Goal: Information Seeking & Learning: Check status

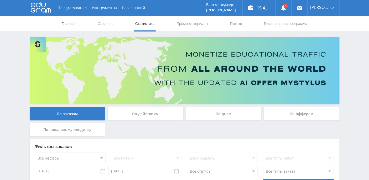
click at [65, 24] on link "Главная" at bounding box center [68, 24] width 15 height 16
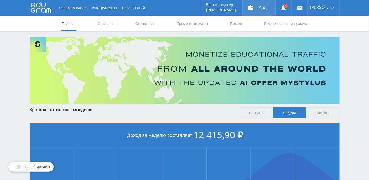
click at [266, 10] on div "15 415,91 ₽" at bounding box center [258, 8] width 33 height 16
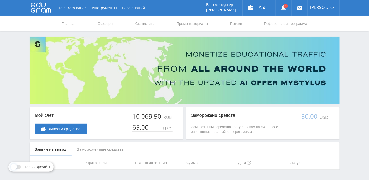
scroll to position [15, 0]
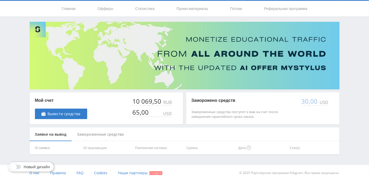
click at [93, 133] on div "Замороженные средства" at bounding box center [100, 135] width 57 height 14
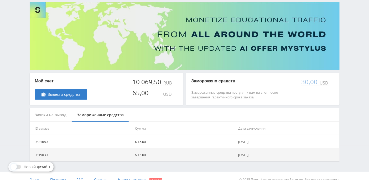
scroll to position [41, 0]
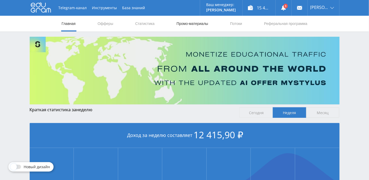
click at [192, 22] on link "Промо-материалы" at bounding box center [192, 24] width 33 height 16
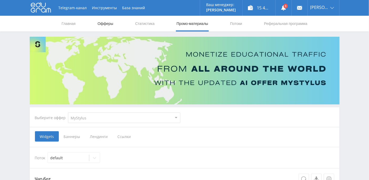
click at [97, 25] on link "Офферы" at bounding box center [105, 24] width 17 height 16
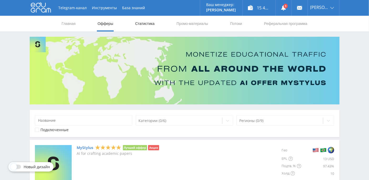
click at [149, 23] on link "Статистика" at bounding box center [145, 24] width 20 height 16
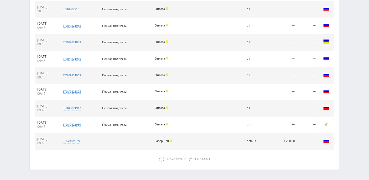
scroll to position [259, 0]
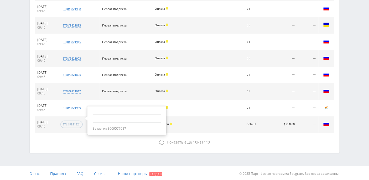
click at [80, 123] on div "stl#9821824" at bounding box center [72, 125] width 18 height 4
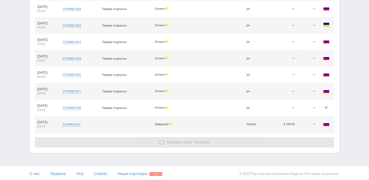
click at [170, 144] on button "Показать ещё 10 из 1440" at bounding box center [184, 142] width 299 height 10
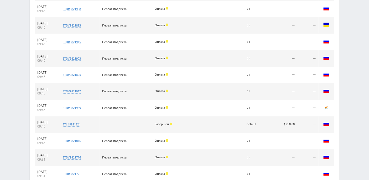
scroll to position [324, 0]
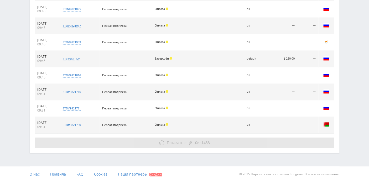
click at [167, 143] on span "Показать ещё" at bounding box center [179, 142] width 25 height 5
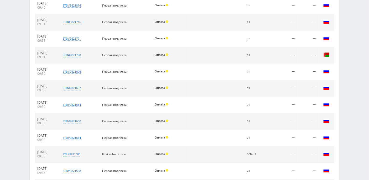
scroll to position [472, 0]
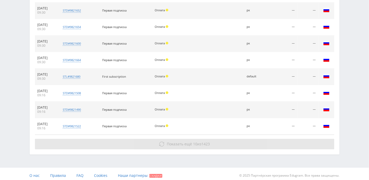
click at [167, 142] on span "Показать ещё" at bounding box center [179, 143] width 25 height 5
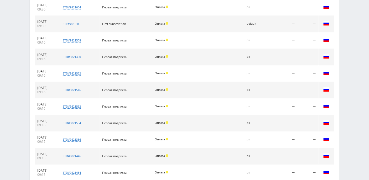
scroll to position [587, 0]
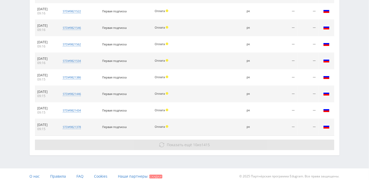
click at [169, 140] on button "Показать ещё 10 из 1415" at bounding box center [184, 145] width 299 height 10
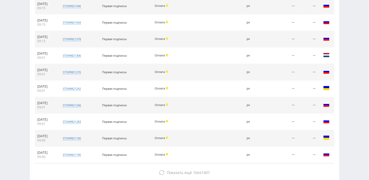
scroll to position [702, 0]
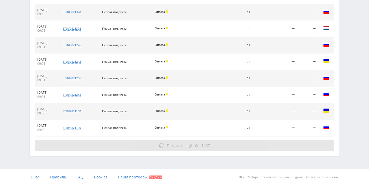
click at [171, 143] on span "Показать ещё" at bounding box center [179, 145] width 25 height 5
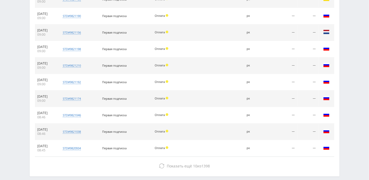
scroll to position [833, 0]
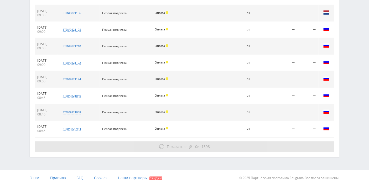
click at [164, 141] on button "Показать ещё 10 из 1398" at bounding box center [184, 146] width 299 height 10
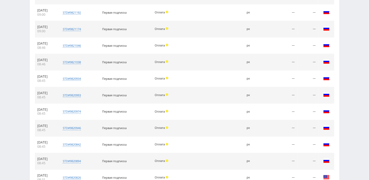
scroll to position [981, 0]
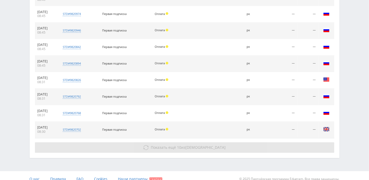
click at [173, 144] on button "Показать ещё 10 из 1388" at bounding box center [184, 147] width 299 height 10
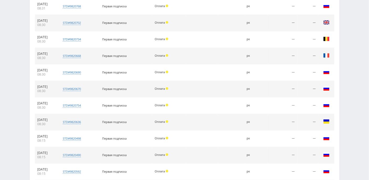
scroll to position [1128, 0]
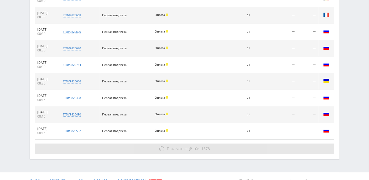
click at [174, 146] on span "Показать ещё" at bounding box center [179, 148] width 25 height 5
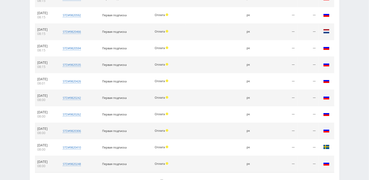
scroll to position [1276, 0]
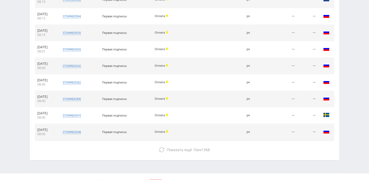
drag, startPoint x: 172, startPoint y: 140, endPoint x: 170, endPoint y: 133, distance: 7.4
click at [172, 147] on span "Показать ещё" at bounding box center [179, 149] width 25 height 5
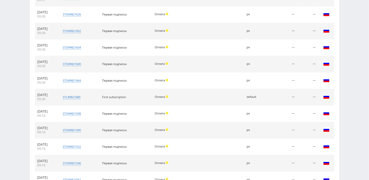
scroll to position [0, 0]
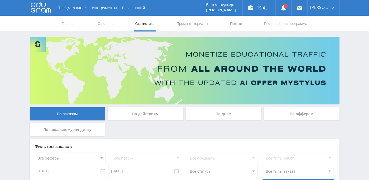
click at [209, 114] on div "По дням" at bounding box center [224, 113] width 76 height 13
click at [0, 0] on input "По дням" at bounding box center [0, 0] width 0 height 0
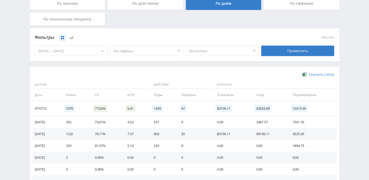
scroll to position [146, 0]
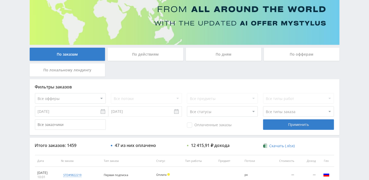
click at [231, 60] on div "По дням" at bounding box center [224, 54] width 76 height 13
click at [0, 0] on input "По дням" at bounding box center [0, 0] width 0 height 0
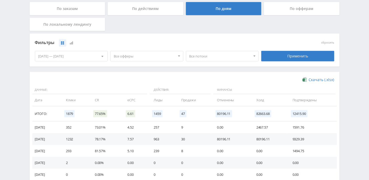
scroll to position [130, 0]
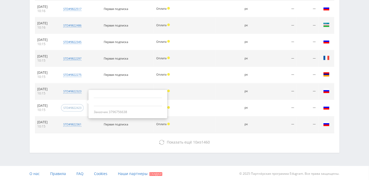
scroll to position [4, 0]
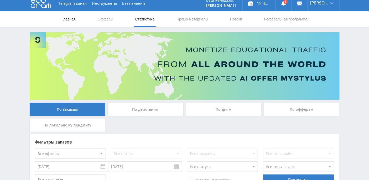
click at [73, 19] on link "Главная" at bounding box center [68, 19] width 15 height 16
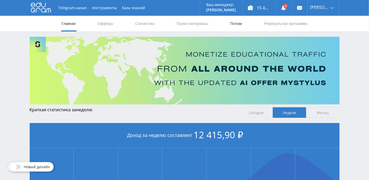
click at [232, 25] on link "Потоки" at bounding box center [235, 24] width 13 height 16
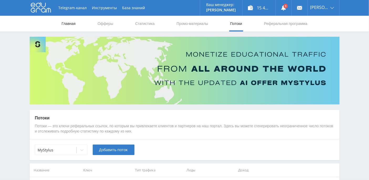
click at [69, 27] on link "Главная" at bounding box center [68, 24] width 15 height 16
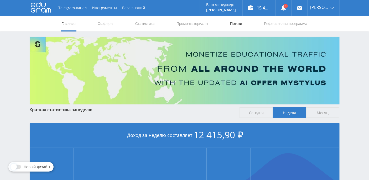
click at [238, 24] on link "Потоки" at bounding box center [235, 24] width 13 height 16
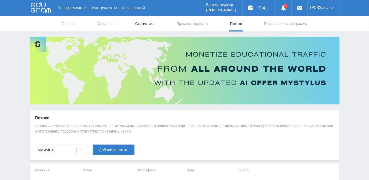
click at [152, 22] on link "Статистика" at bounding box center [145, 24] width 20 height 16
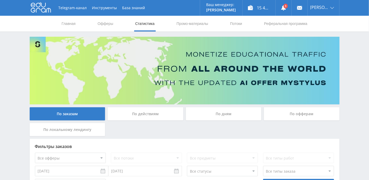
click at [243, 116] on div "По дням" at bounding box center [224, 113] width 76 height 13
click at [0, 0] on input "По дням" at bounding box center [0, 0] width 0 height 0
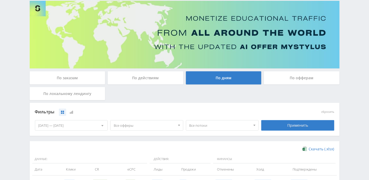
scroll to position [163, 0]
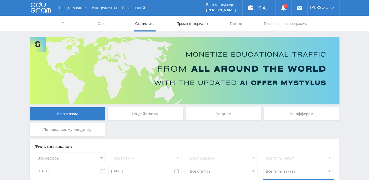
click at [187, 24] on link "Промо-материалы" at bounding box center [192, 24] width 33 height 16
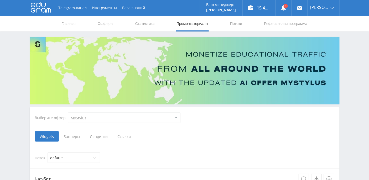
click at [40, 9] on use at bounding box center [41, 7] width 20 height 10
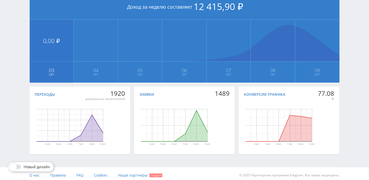
scroll to position [131, 0]
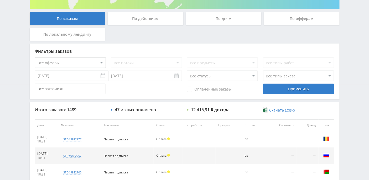
scroll to position [52, 0]
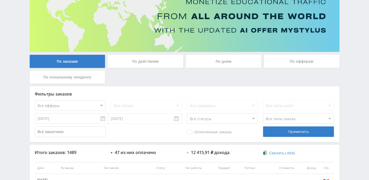
click at [223, 68] on div "По дням" at bounding box center [223, 63] width 78 height 16
click at [221, 59] on div "По дням" at bounding box center [224, 61] width 76 height 13
click at [0, 0] on input "По дням" at bounding box center [0, 0] width 0 height 0
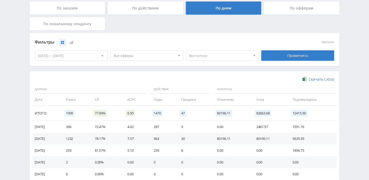
scroll to position [163, 0]
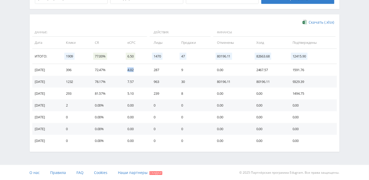
drag, startPoint x: 142, startPoint y: 71, endPoint x: 131, endPoint y: 70, distance: 10.5
click at [131, 70] on td "4.02" at bounding box center [135, 70] width 26 height 12
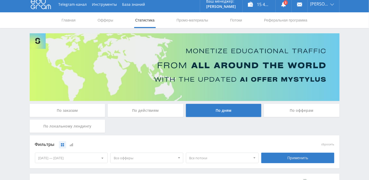
scroll to position [0, 0]
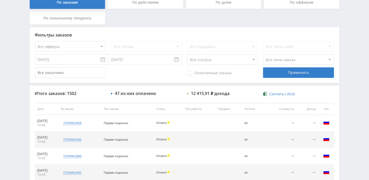
scroll to position [251, 0]
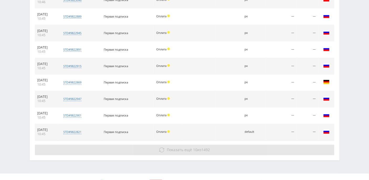
click at [199, 149] on span "Показать ещё 10 из 1492" at bounding box center [188, 149] width 43 height 5
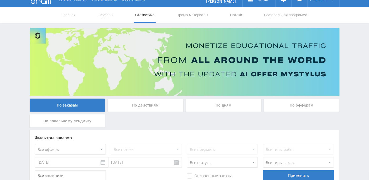
scroll to position [0, 0]
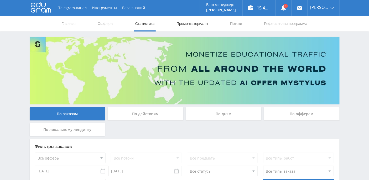
click at [189, 26] on link "Промо-материалы" at bounding box center [192, 24] width 33 height 16
click at [290, 5] on link at bounding box center [283, 8] width 16 height 16
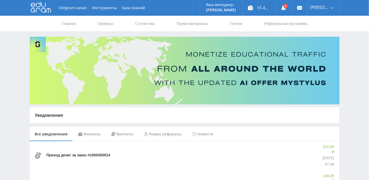
click at [98, 133] on div "Финансы" at bounding box center [89, 134] width 33 height 15
click at [121, 134] on div "Выплаты" at bounding box center [122, 134] width 33 height 15
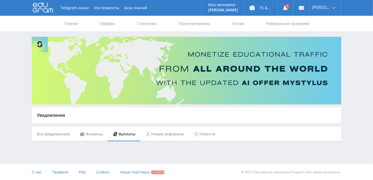
click at [174, 132] on div "Новые рефералы" at bounding box center [165, 134] width 48 height 15
click at [205, 135] on div "Новости" at bounding box center [205, 134] width 32 height 15
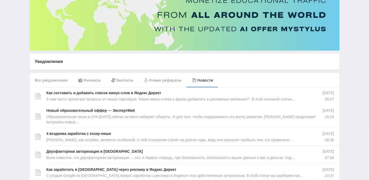
scroll to position [70, 0]
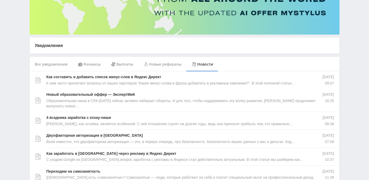
click at [48, 63] on div "Все уведомления" at bounding box center [51, 64] width 43 height 15
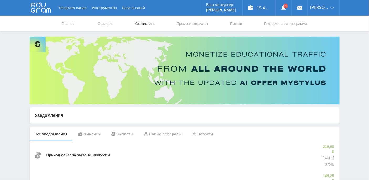
click at [146, 24] on link "Статистика" at bounding box center [145, 24] width 20 height 16
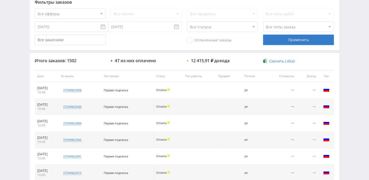
scroll to position [176, 0]
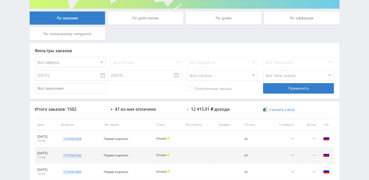
click at [226, 20] on div "По дням" at bounding box center [224, 18] width 76 height 13
click at [0, 0] on input "По дням" at bounding box center [0, 0] width 0 height 0
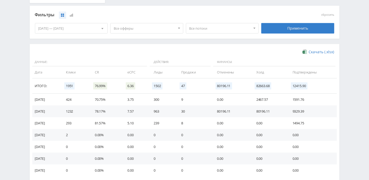
scroll to position [163, 0]
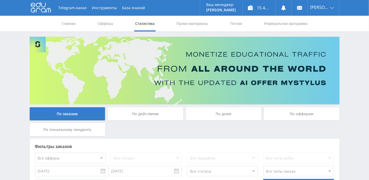
click at [219, 113] on div "По дням" at bounding box center [224, 113] width 76 height 13
click at [0, 0] on input "По дням" at bounding box center [0, 0] width 0 height 0
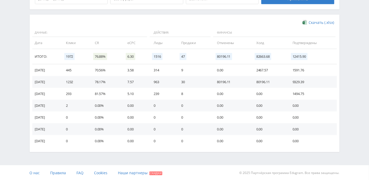
scroll to position [163, 0]
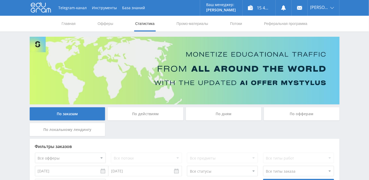
click at [213, 112] on div "По дням" at bounding box center [224, 113] width 76 height 13
click at [0, 0] on input "По дням" at bounding box center [0, 0] width 0 height 0
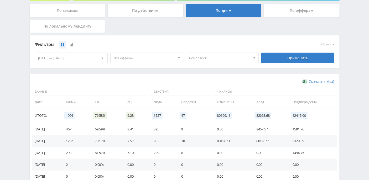
scroll to position [142, 0]
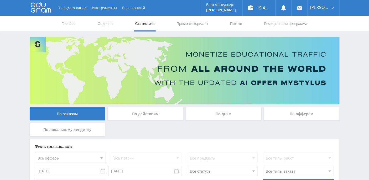
scroll to position [70, 0]
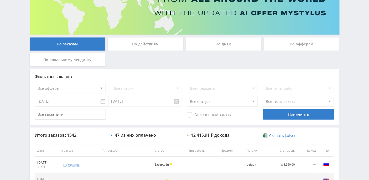
click at [211, 40] on div "По дням" at bounding box center [224, 44] width 76 height 13
click at [0, 0] on input "По дням" at bounding box center [0, 0] width 0 height 0
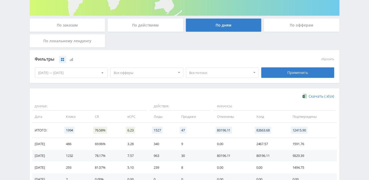
scroll to position [133, 0]
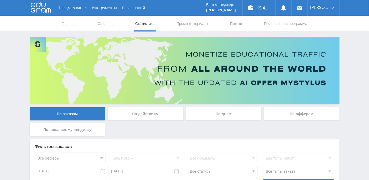
click at [221, 117] on div "По дням" at bounding box center [224, 113] width 76 height 13
click at [0, 0] on input "По дням" at bounding box center [0, 0] width 0 height 0
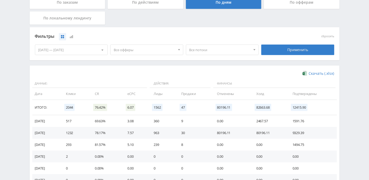
scroll to position [140, 0]
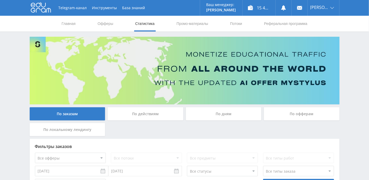
click at [225, 113] on div "По дням" at bounding box center [224, 113] width 76 height 13
click at [0, 0] on input "По дням" at bounding box center [0, 0] width 0 height 0
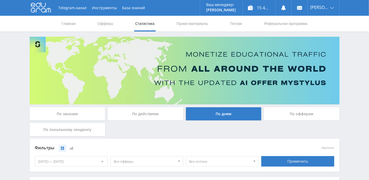
scroll to position [110, 0]
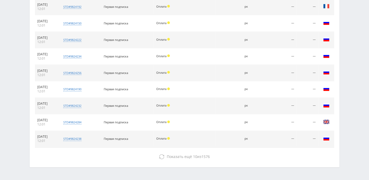
scroll to position [259, 0]
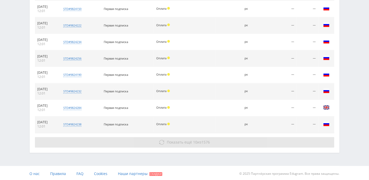
click at [188, 143] on span "Показать ещё" at bounding box center [179, 142] width 25 height 5
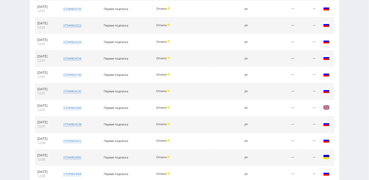
scroll to position [390, 0]
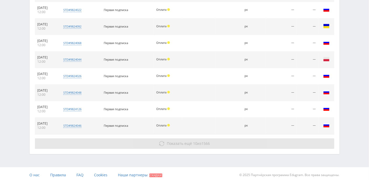
click at [204, 141] on span "1566" at bounding box center [205, 143] width 8 height 5
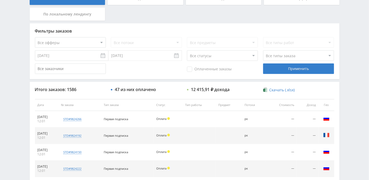
scroll to position [0, 0]
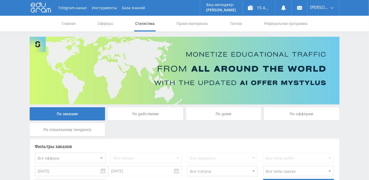
click at [137, 118] on div "По действиям" at bounding box center [146, 113] width 76 height 13
click at [0, 0] on input "По действиям" at bounding box center [0, 0] width 0 height 0
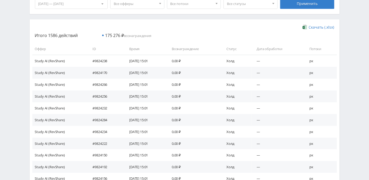
scroll to position [184, 0]
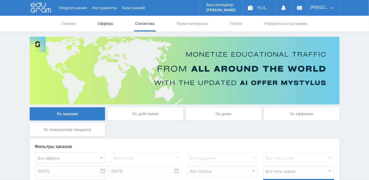
click at [107, 24] on link "Офферы" at bounding box center [105, 24] width 17 height 16
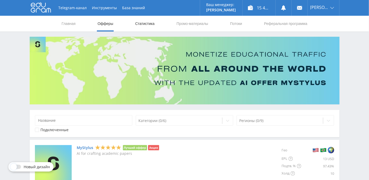
click at [150, 23] on link "Статистика" at bounding box center [145, 24] width 20 height 16
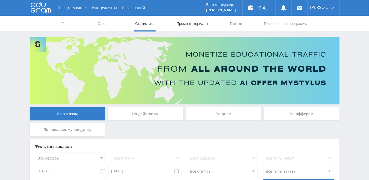
click at [183, 24] on link "Промо-материалы" at bounding box center [192, 24] width 33 height 16
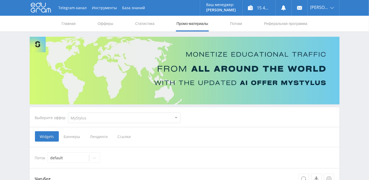
click at [176, 119] on select "MyStylus MyStylus - Revshare Кэмп Studybay Автор24 Studybay Brazil Study AI (Re…" at bounding box center [124, 118] width 112 height 10
select select "376"
click at [68, 113] on select "MyStylus MyStylus - Revshare Кэмп Studybay Автор24 Studybay Brazil Study AI (Re…" at bounding box center [124, 118] width 112 height 10
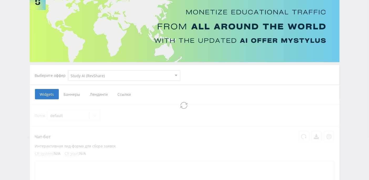
select select "376"
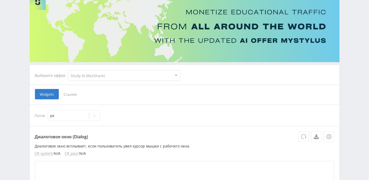
scroll to position [70, 0]
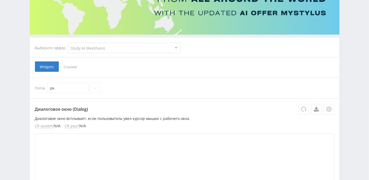
click at [74, 65] on span "Ссылки" at bounding box center [70, 66] width 23 height 10
click at [0, 0] on input "Ссылки" at bounding box center [0, 0] width 0 height 0
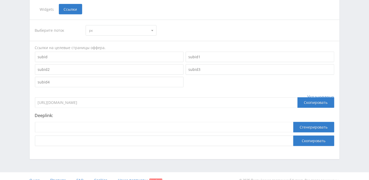
scroll to position [135, 0]
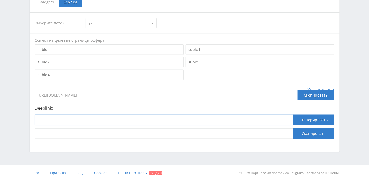
click at [82, 118] on input at bounding box center [164, 120] width 258 height 10
paste input "https://study24.ai/chat/google_image"
type input "https://study24.ai/chat/google_image"
click at [308, 120] on button "Сгенерировать" at bounding box center [313, 120] width 41 height 10
drag, startPoint x: 251, startPoint y: 133, endPoint x: 15, endPoint y: 134, distance: 235.9
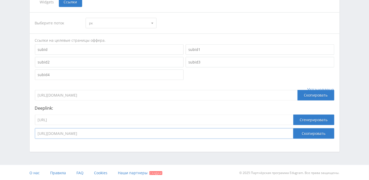
click at [15, 134] on div "Telegram-канал Инструменты База знаний Ваш менеджер: Alex Alex Online @edugram_…" at bounding box center [184, 22] width 369 height 315
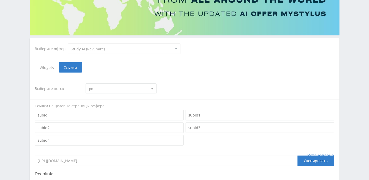
scroll to position [0, 0]
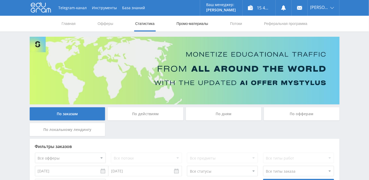
click at [195, 24] on link "Промо-материалы" at bounding box center [192, 24] width 33 height 16
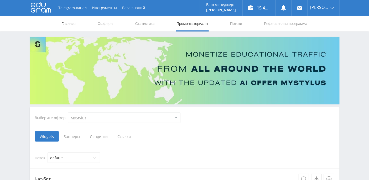
click at [70, 24] on link "Главная" at bounding box center [68, 24] width 15 height 16
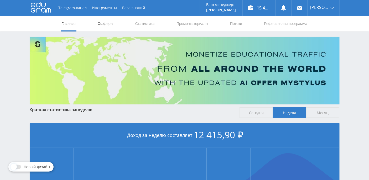
click at [104, 26] on link "Офферы" at bounding box center [105, 24] width 17 height 16
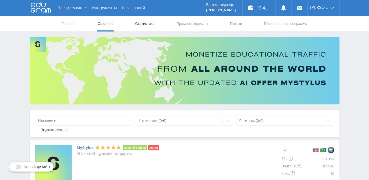
click at [148, 24] on link "Статистика" at bounding box center [145, 24] width 20 height 16
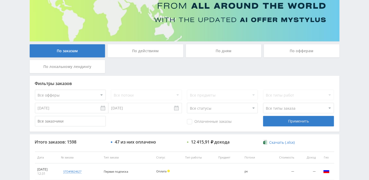
scroll to position [33, 0]
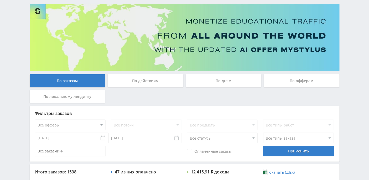
click at [149, 81] on div "По действиям" at bounding box center [146, 80] width 76 height 13
click at [0, 0] on input "По действиям" at bounding box center [0, 0] width 0 height 0
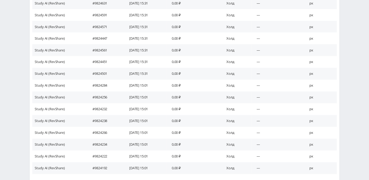
scroll to position [319, 0]
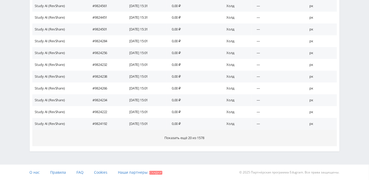
click at [188, 139] on span "Показать ещё 20 из 1578" at bounding box center [185, 138] width 40 height 5
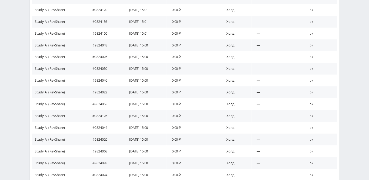
scroll to position [543, 0]
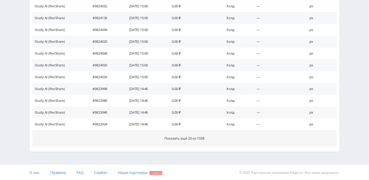
click at [180, 140] on span "Показать ещё 20 из 1558" at bounding box center [185, 138] width 40 height 5
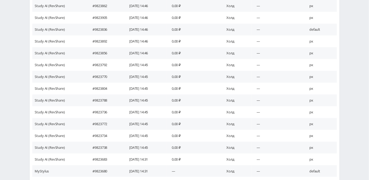
scroll to position [767, 0]
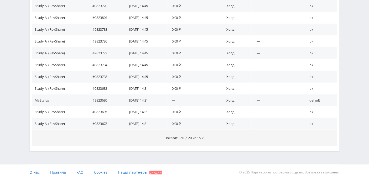
click at [182, 140] on span "Показать ещё 20 из 1538" at bounding box center [185, 137] width 40 height 5
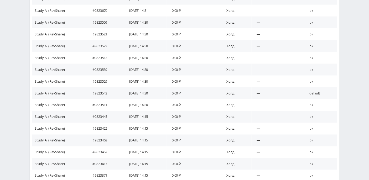
scroll to position [979, 0]
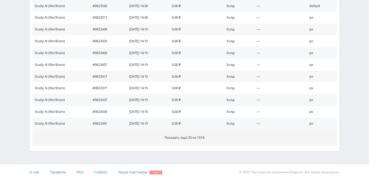
click at [178, 137] on span "Показать ещё 20 из 1518" at bounding box center [185, 137] width 40 height 5
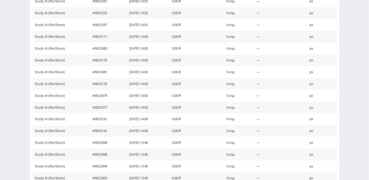
scroll to position [1191, 0]
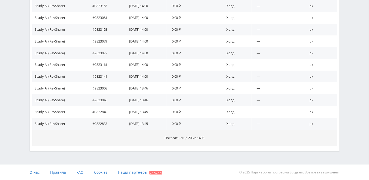
click at [184, 140] on button "Показать ещё 20 из 1498" at bounding box center [184, 138] width 304 height 17
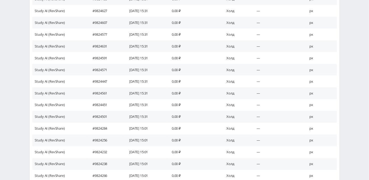
scroll to position [0, 0]
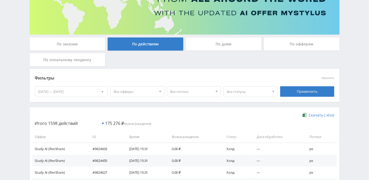
click at [224, 46] on div "По дням" at bounding box center [224, 44] width 76 height 13
click at [0, 0] on input "По дням" at bounding box center [0, 0] width 0 height 0
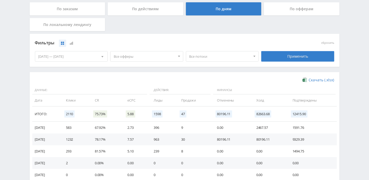
scroll to position [140, 0]
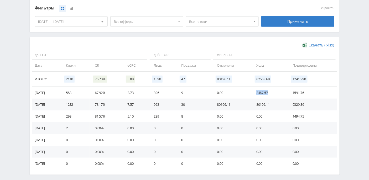
drag, startPoint x: 257, startPoint y: 92, endPoint x: 275, endPoint y: 93, distance: 17.9
click at [275, 93] on td "2467.57" at bounding box center [269, 93] width 36 height 12
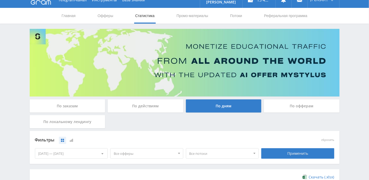
scroll to position [0, 0]
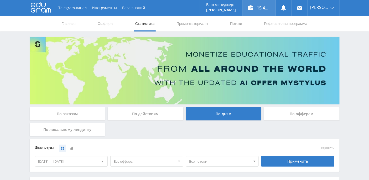
click at [263, 8] on div "15 415,91 ₽" at bounding box center [258, 8] width 33 height 16
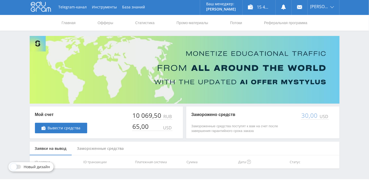
scroll to position [15, 0]
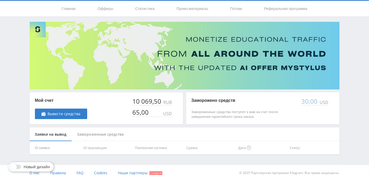
click at [113, 136] on div "Замороженные средства" at bounding box center [100, 135] width 57 height 14
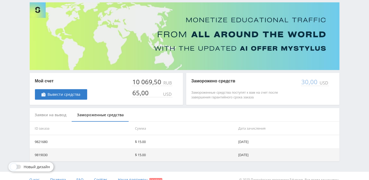
scroll to position [41, 0]
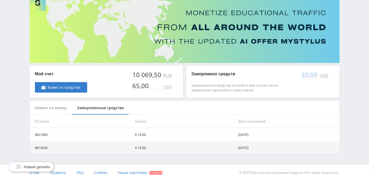
click at [63, 105] on div "Заявки на вывод" at bounding box center [51, 108] width 42 height 14
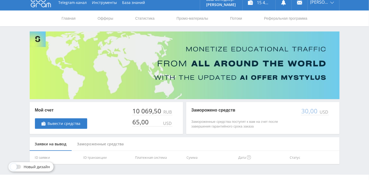
scroll to position [0, 0]
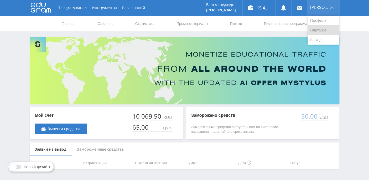
click at [328, 28] on link "Платежи" at bounding box center [322, 30] width 31 height 10
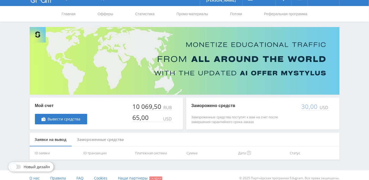
scroll to position [15, 0]
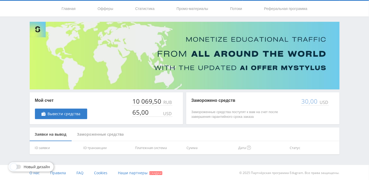
click at [120, 134] on div "Замороженные средства" at bounding box center [100, 135] width 57 height 14
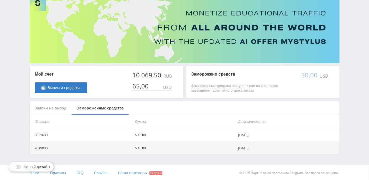
scroll to position [41, 0]
click at [54, 110] on div "Заявки на вывод" at bounding box center [51, 108] width 42 height 14
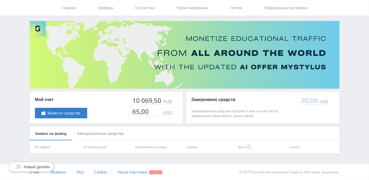
scroll to position [15, 0]
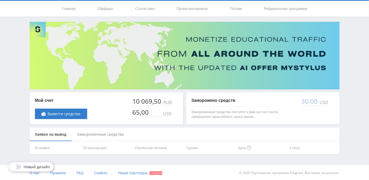
click at [103, 136] on div "Замороженные средства" at bounding box center [100, 135] width 57 height 14
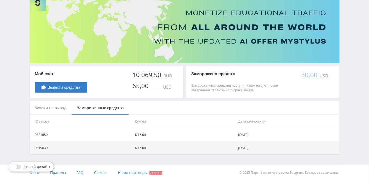
click at [50, 106] on div "Заявки на вывод" at bounding box center [51, 108] width 42 height 14
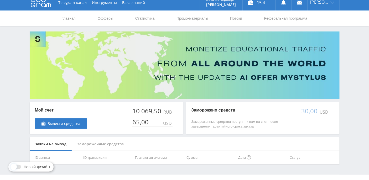
scroll to position [0, 0]
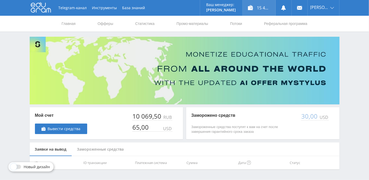
click at [264, 8] on div "15 415,91 ₽" at bounding box center [258, 8] width 33 height 16
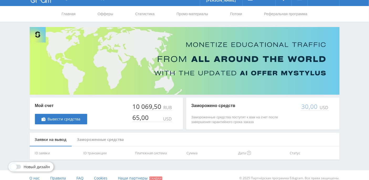
scroll to position [15, 0]
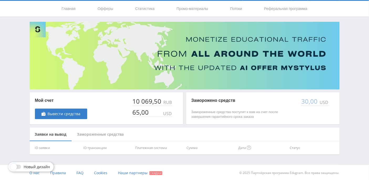
click at [92, 136] on div "Замороженные средства" at bounding box center [100, 135] width 57 height 14
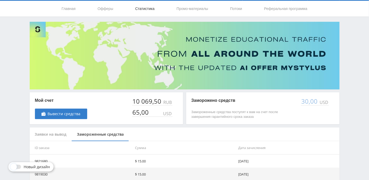
click at [148, 9] on link "Статистика" at bounding box center [145, 9] width 20 height 16
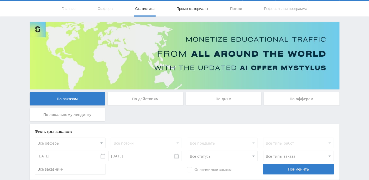
click at [201, 7] on link "Промо-материалы" at bounding box center [192, 9] width 33 height 16
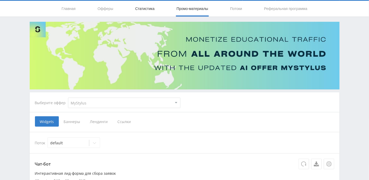
click at [144, 8] on link "Статистика" at bounding box center [145, 9] width 20 height 16
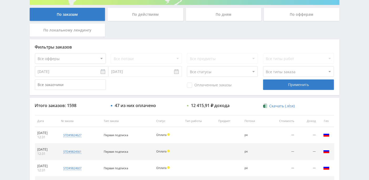
click at [229, 15] on div "По дням" at bounding box center [224, 14] width 76 height 13
click at [0, 0] on input "По дням" at bounding box center [0, 0] width 0 height 0
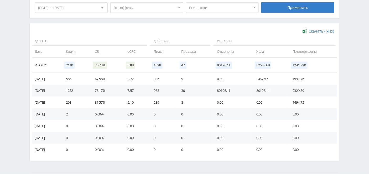
scroll to position [163, 0]
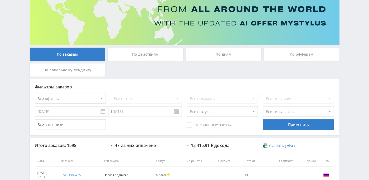
scroll to position [31, 0]
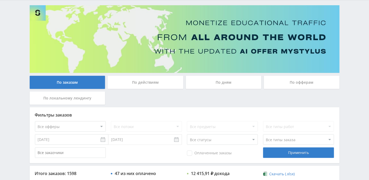
click at [237, 83] on div "По дням" at bounding box center [224, 82] width 76 height 13
click at [0, 0] on input "По дням" at bounding box center [0, 0] width 0 height 0
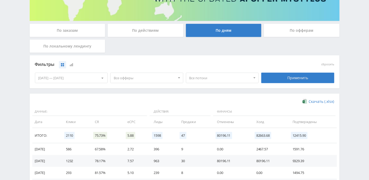
scroll to position [134, 0]
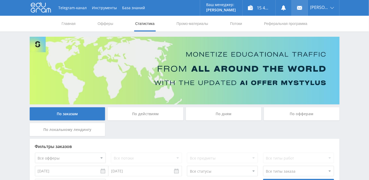
click at [302, 9] on use at bounding box center [299, 8] width 5 height 4
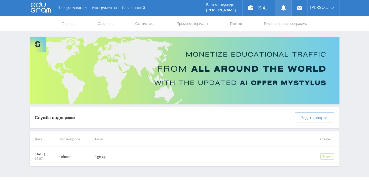
click at [289, 10] on link at bounding box center [283, 8] width 16 height 16
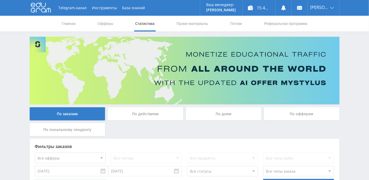
click at [218, 112] on div "По дням" at bounding box center [224, 113] width 76 height 13
click at [0, 0] on input "По дням" at bounding box center [0, 0] width 0 height 0
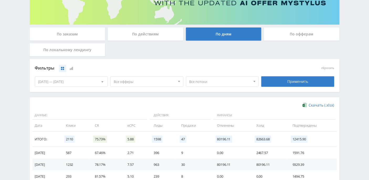
scroll to position [108, 0]
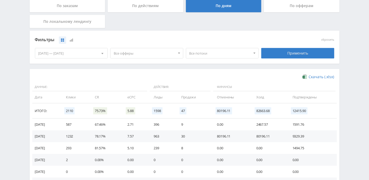
click at [256, 53] on div at bounding box center [254, 53] width 8 height 10
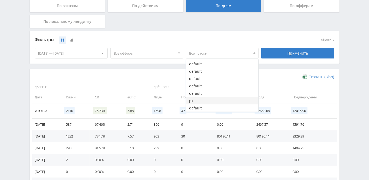
click at [206, 101] on button "рк" at bounding box center [222, 100] width 72 height 7
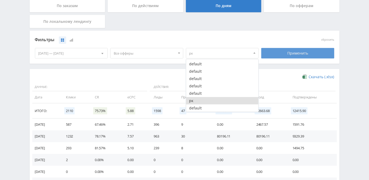
click at [292, 55] on div "Применить" at bounding box center [297, 53] width 73 height 10
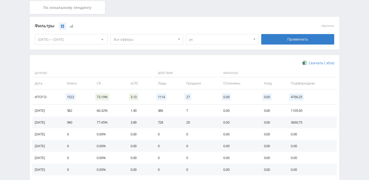
scroll to position [93, 0]
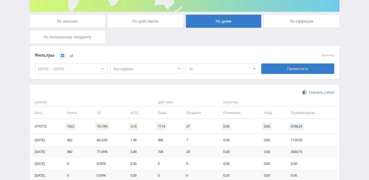
click at [254, 67] on div at bounding box center [254, 69] width 8 height 10
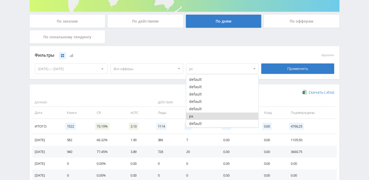
click at [124, 52] on div "Фильтры" at bounding box center [147, 55] width 224 height 8
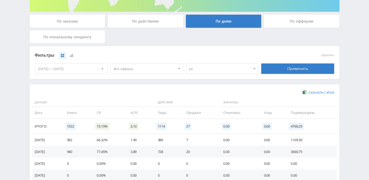
click at [253, 68] on div at bounding box center [254, 69] width 8 height 10
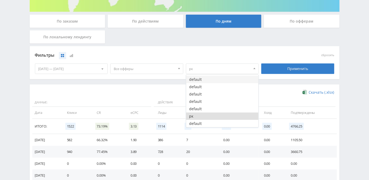
click at [234, 77] on button "default" at bounding box center [222, 79] width 72 height 7
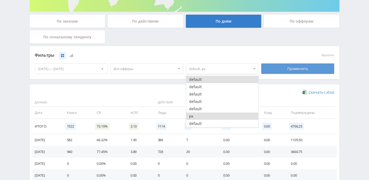
click at [286, 67] on div "Применить" at bounding box center [297, 68] width 73 height 10
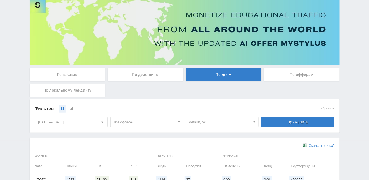
scroll to position [0, 0]
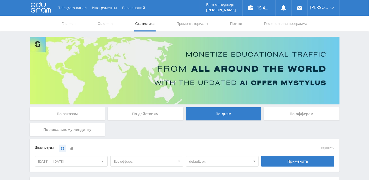
click at [144, 110] on div "По действиям" at bounding box center [146, 113] width 76 height 13
click at [0, 0] on input "По действиям" at bounding box center [0, 0] width 0 height 0
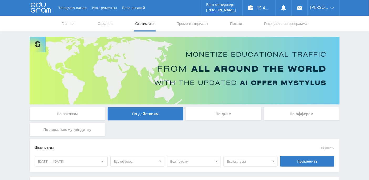
scroll to position [70, 0]
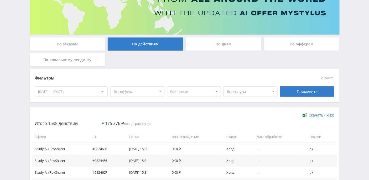
click at [268, 92] on span "Все статусы" at bounding box center [248, 92] width 43 height 10
click at [245, 116] on button "Подтвержден" at bounding box center [251, 115] width 54 height 7
click at [311, 90] on div "Применить" at bounding box center [307, 91] width 54 height 10
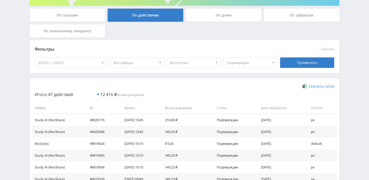
scroll to position [105, 0]
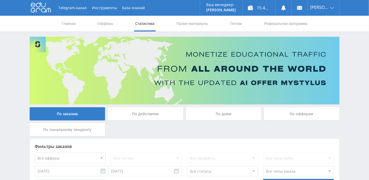
click at [232, 112] on div "По дням" at bounding box center [224, 113] width 76 height 13
click at [0, 0] on input "По дням" at bounding box center [0, 0] width 0 height 0
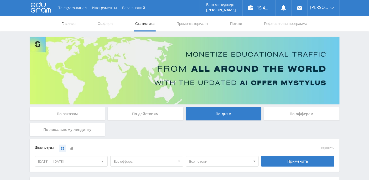
click at [71, 23] on link "Главная" at bounding box center [68, 24] width 15 height 16
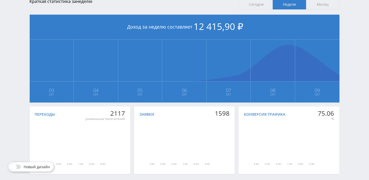
scroll to position [131, 0]
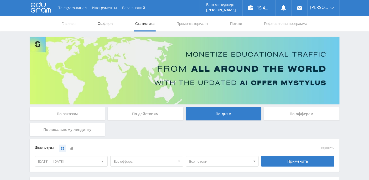
click at [102, 25] on link "Офферы" at bounding box center [105, 24] width 17 height 16
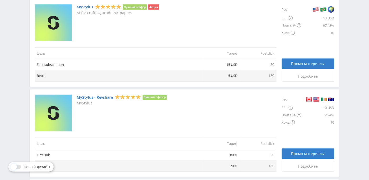
scroll to position [0, 0]
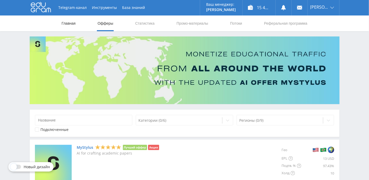
click at [66, 23] on link "Главная" at bounding box center [68, 23] width 15 height 16
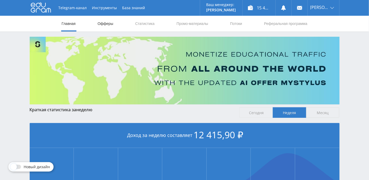
click at [104, 22] on link "Офферы" at bounding box center [105, 24] width 17 height 16
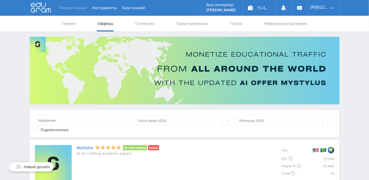
click at [84, 7] on link "Telegram-канал" at bounding box center [73, 8] width 34 height 16
click at [70, 23] on link "Главная" at bounding box center [68, 24] width 15 height 16
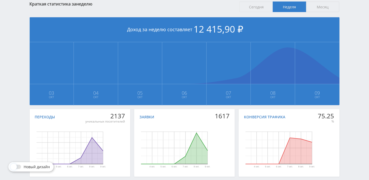
scroll to position [131, 0]
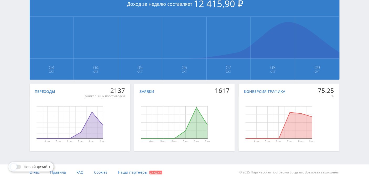
click at [21, 167] on div at bounding box center [16, 167] width 9 height 4
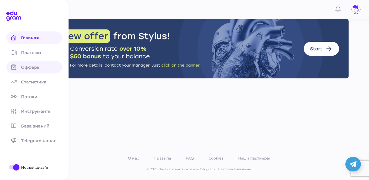
click at [34, 67] on span "Офферы" at bounding box center [34, 67] width 26 height 5
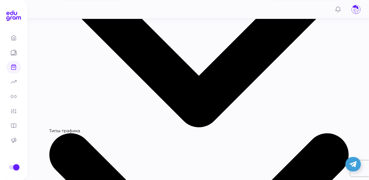
scroll to position [511, 0]
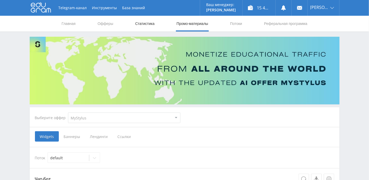
click at [145, 26] on link "Статистика" at bounding box center [145, 24] width 20 height 16
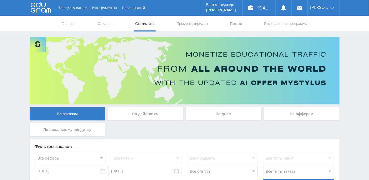
click at [231, 111] on div "По дням" at bounding box center [224, 113] width 76 height 13
click at [0, 0] on input "По дням" at bounding box center [0, 0] width 0 height 0
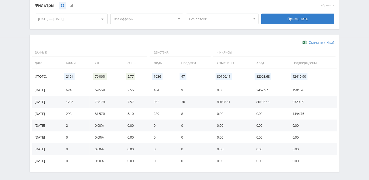
scroll to position [163, 0]
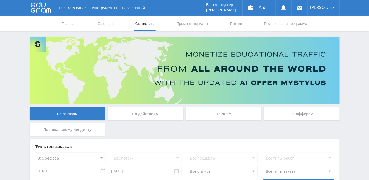
scroll to position [173, 0]
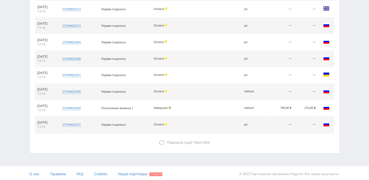
scroll to position [259, 0]
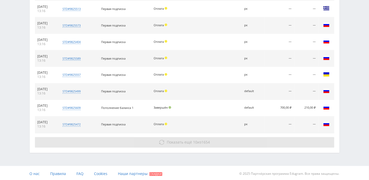
click at [176, 140] on span "Показать ещё" at bounding box center [179, 142] width 25 height 5
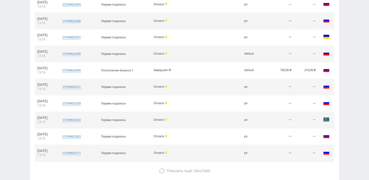
scroll to position [324, 0]
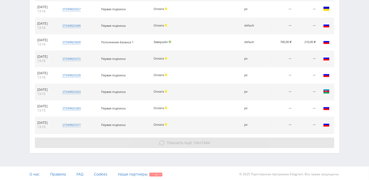
click at [176, 142] on span "Показать ещё" at bounding box center [179, 142] width 25 height 5
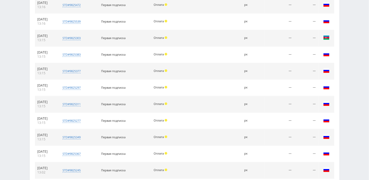
scroll to position [439, 0]
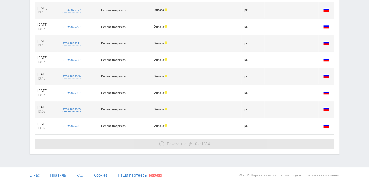
click at [188, 142] on span "Показать ещё" at bounding box center [179, 143] width 25 height 5
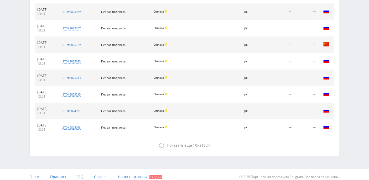
scroll to position [603, 0]
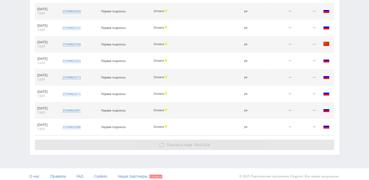
click at [185, 142] on span "Показать ещё" at bounding box center [179, 144] width 25 height 5
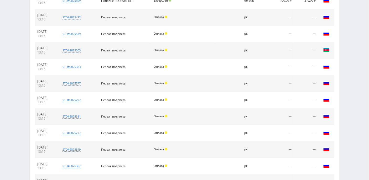
scroll to position [290, 0]
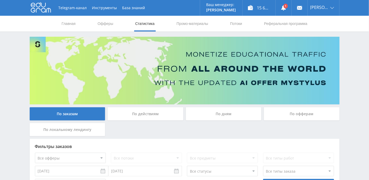
click at [45, 6] on use at bounding box center [41, 7] width 20 height 10
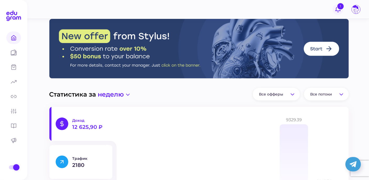
click at [341, 7] on span "1" at bounding box center [340, 6] width 7 height 7
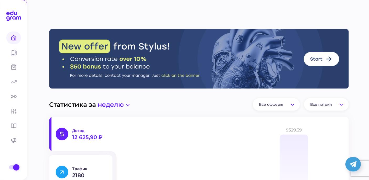
click at [111, 7] on header "1" at bounding box center [184, 5] width 369 height 10
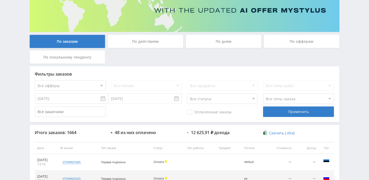
scroll to position [104, 0]
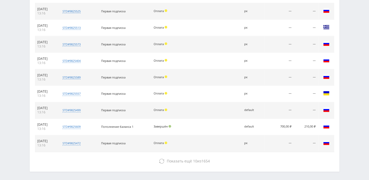
scroll to position [259, 0]
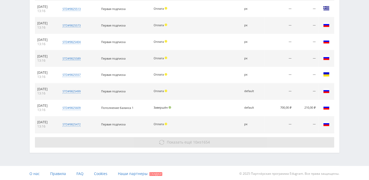
click at [199, 140] on span "Показать ещё 10 из 1654" at bounding box center [188, 142] width 43 height 5
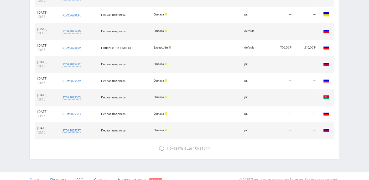
scroll to position [324, 0]
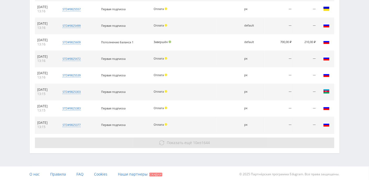
click at [197, 140] on span "Показать ещё 10 из 1644" at bounding box center [188, 142] width 43 height 5
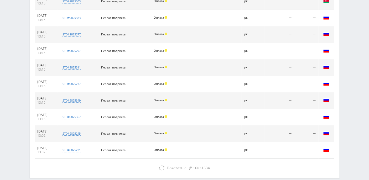
scroll to position [439, 0]
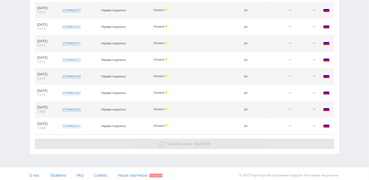
click at [196, 141] on span "Показать ещё 10 из 1634" at bounding box center [188, 143] width 43 height 5
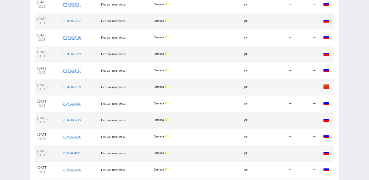
scroll to position [603, 0]
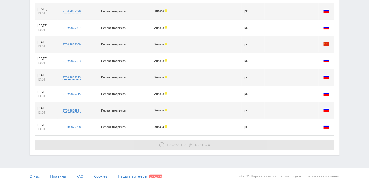
click at [188, 143] on span "Показать ещё" at bounding box center [179, 144] width 25 height 5
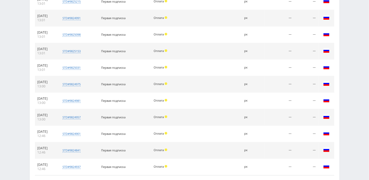
scroll to position [735, 0]
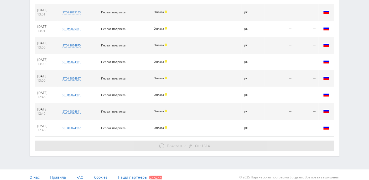
click at [195, 143] on span "10" at bounding box center [195, 145] width 4 height 5
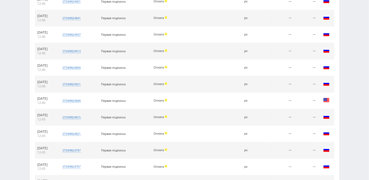
scroll to position [899, 0]
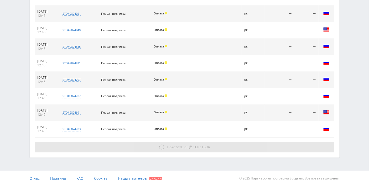
click at [198, 145] on span "Показать ещё 10 из 1604" at bounding box center [188, 147] width 43 height 5
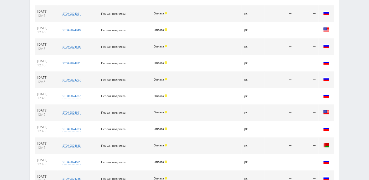
scroll to position [1014, 0]
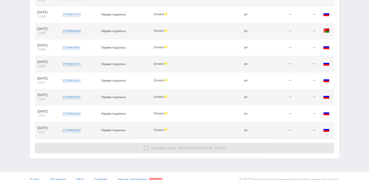
click at [194, 145] on button "Показать ещё 10 из 1594" at bounding box center [184, 148] width 299 height 10
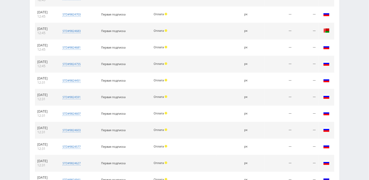
scroll to position [1128, 0]
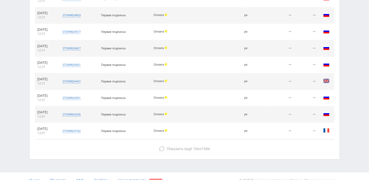
drag, startPoint x: 196, startPoint y: 142, endPoint x: 196, endPoint y: 135, distance: 7.4
click at [196, 146] on span "Показать ещё 10 из 1584" at bounding box center [188, 148] width 43 height 5
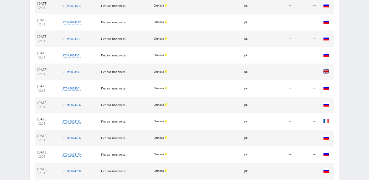
scroll to position [1260, 0]
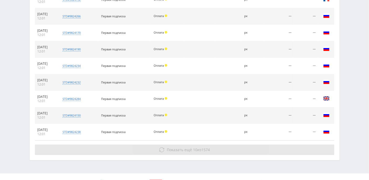
click at [194, 147] on span "10" at bounding box center [195, 149] width 4 height 5
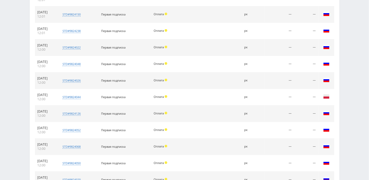
scroll to position [1424, 0]
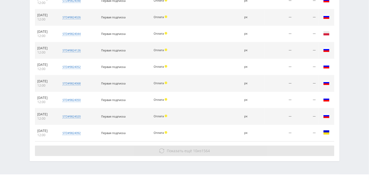
click at [195, 148] on span "10" at bounding box center [195, 150] width 4 height 5
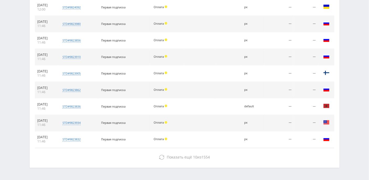
scroll to position [1555, 0]
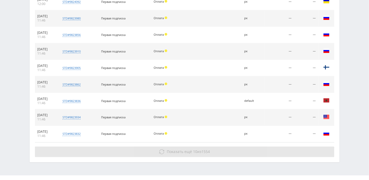
click at [192, 147] on button "Показать ещё 10 из 1554" at bounding box center [184, 152] width 299 height 10
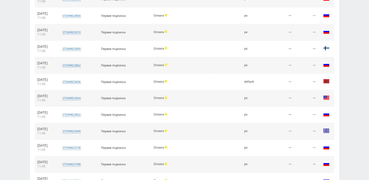
scroll to position [1670, 0]
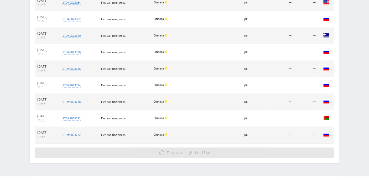
click at [194, 150] on span "10" at bounding box center [195, 152] width 4 height 5
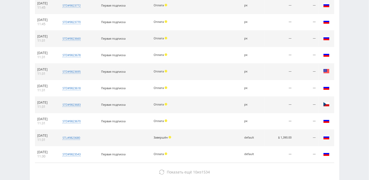
scroll to position [1818, 0]
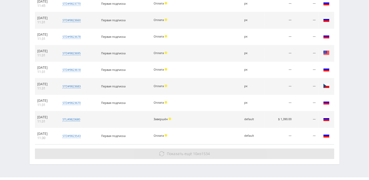
drag, startPoint x: 195, startPoint y: 140, endPoint x: 194, endPoint y: 137, distance: 3.2
click at [195, 151] on span "10" at bounding box center [195, 153] width 4 height 5
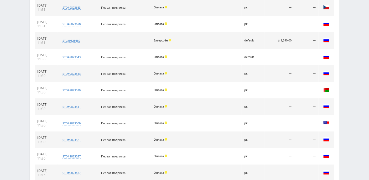
scroll to position [1965, 0]
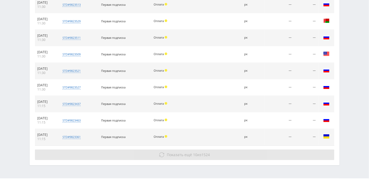
click at [180, 150] on button "Показать ещё 10 из 1524" at bounding box center [184, 155] width 299 height 10
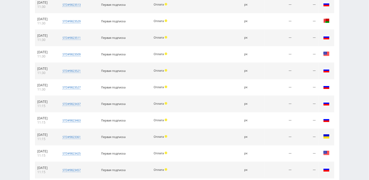
scroll to position [2097, 0]
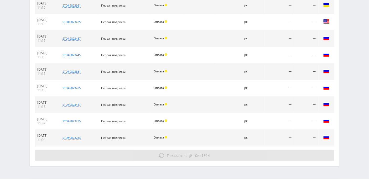
click at [190, 150] on button "Показать ещё 10 из 1514" at bounding box center [184, 155] width 299 height 10
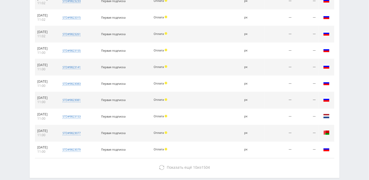
scroll to position [2245, 0]
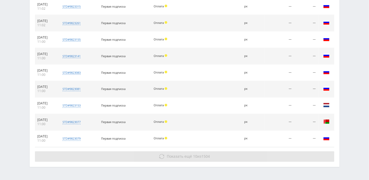
click at [179, 151] on button "Показать ещё 10 из 1504" at bounding box center [184, 156] width 299 height 10
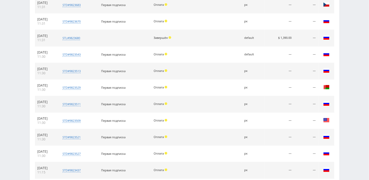
scroll to position [1864, 0]
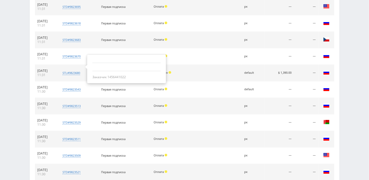
click at [120, 75] on div "Заказчик 1456441022" at bounding box center [126, 77] width 68 height 4
copy div "1456441022"
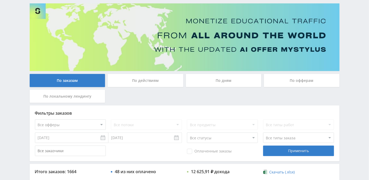
scroll to position [70, 0]
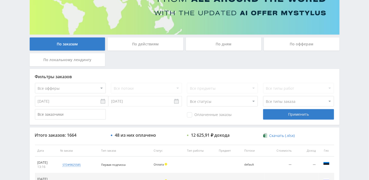
click at [63, 113] on input "text" at bounding box center [70, 114] width 71 height 10
paste input "1456441022"
type input "1456441022"
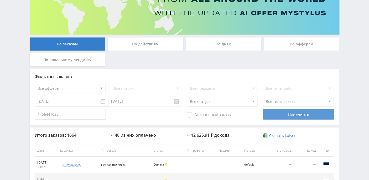
click at [275, 117] on div "Применить" at bounding box center [298, 114] width 71 height 10
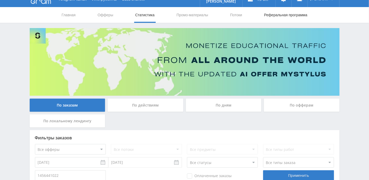
scroll to position [0, 0]
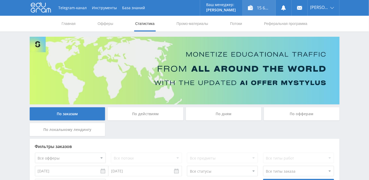
click at [265, 10] on div "15 625,91 ₽" at bounding box center [258, 8] width 33 height 16
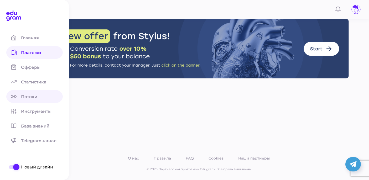
click at [31, 97] on span "Потоки" at bounding box center [32, 96] width 23 height 5
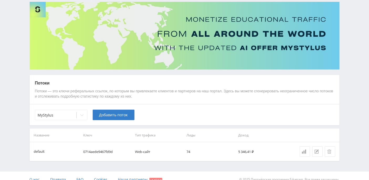
scroll to position [41, 0]
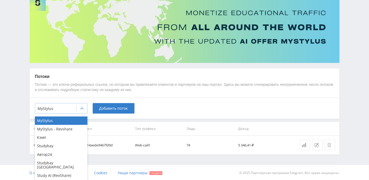
click at [83, 107] on icon at bounding box center [82, 109] width 4 height 4
click at [63, 172] on div "Study AI (RevShare)" at bounding box center [61, 175] width 52 height 8
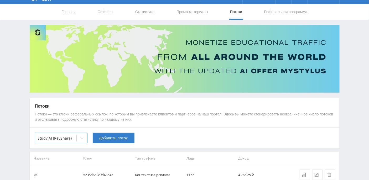
scroll to position [0, 0]
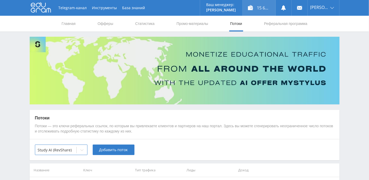
click at [265, 11] on div "15 625,91 ₽" at bounding box center [258, 8] width 33 height 16
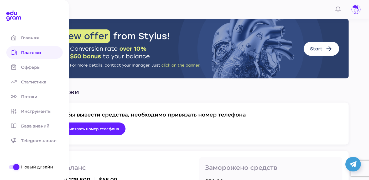
click at [11, 168] on div at bounding box center [13, 167] width 5 height 4
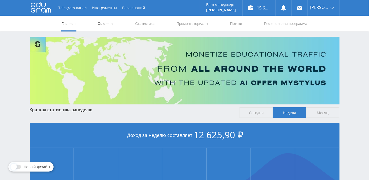
click at [104, 24] on link "Офферы" at bounding box center [105, 24] width 17 height 16
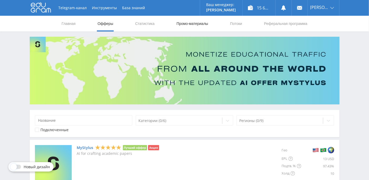
click at [194, 22] on link "Промо-материалы" at bounding box center [192, 24] width 33 height 16
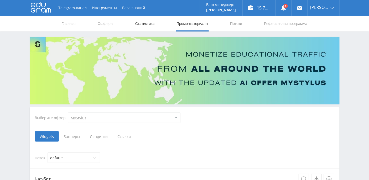
click at [137, 24] on link "Статистика" at bounding box center [145, 24] width 20 height 16
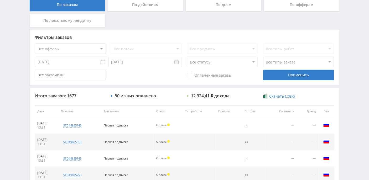
scroll to position [103, 0]
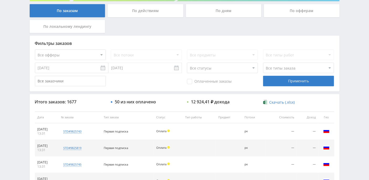
click at [253, 67] on select "Все статусы В аукционе В работе На гарантии Завершен Возврат Черновик" at bounding box center [222, 68] width 71 height 10
select select "3"
click at [187, 63] on select "Все статусы В аукционе В работе На гарантии Завершен Возврат Черновик" at bounding box center [222, 68] width 71 height 10
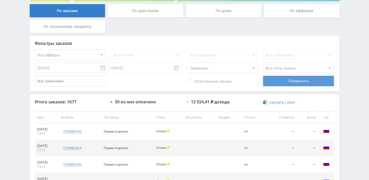
click at [288, 82] on div "Применить" at bounding box center [298, 81] width 71 height 10
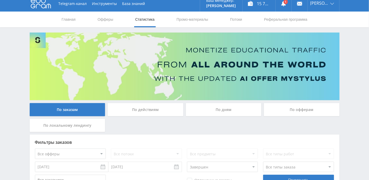
scroll to position [0, 0]
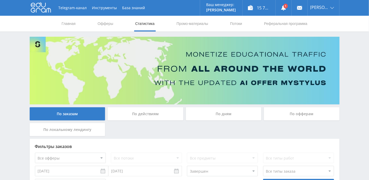
click at [235, 115] on div "По дням" at bounding box center [224, 113] width 76 height 13
click at [0, 0] on input "По дням" at bounding box center [0, 0] width 0 height 0
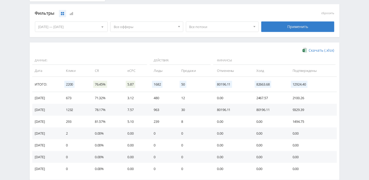
scroll to position [141, 0]
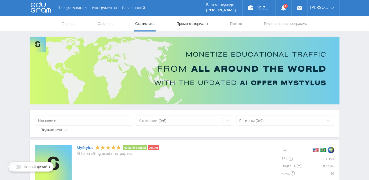
click at [192, 22] on link "Промо-материалы" at bounding box center [192, 24] width 33 height 16
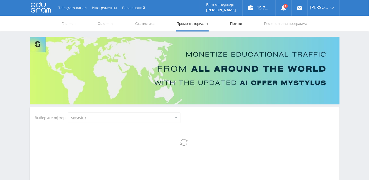
click at [232, 23] on link "Потоки" at bounding box center [235, 24] width 13 height 16
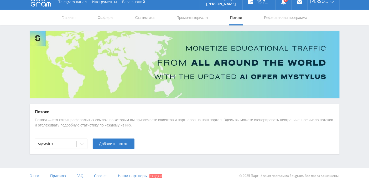
scroll to position [9, 0]
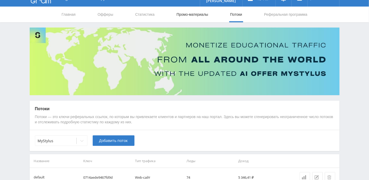
click at [195, 17] on link "Промо-материалы" at bounding box center [192, 15] width 33 height 16
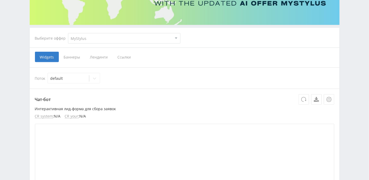
scroll to position [0, 0]
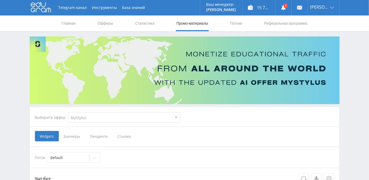
click at [93, 23] on nav "Главная Офферы Статистика Промо-материалы Потоки Реферальная программа" at bounding box center [184, 23] width 247 height 16
click at [109, 24] on link "Офферы" at bounding box center [105, 23] width 17 height 16
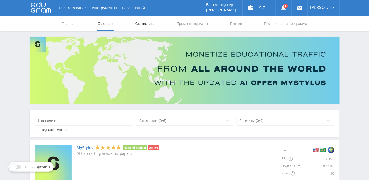
click at [141, 22] on link "Статистика" at bounding box center [145, 24] width 20 height 16
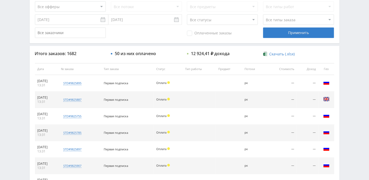
scroll to position [145, 0]
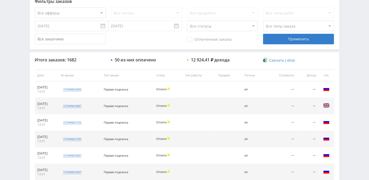
click at [252, 27] on select "Все статусы В аукционе В работе На гарантии Завершен Возврат Черновик" at bounding box center [222, 26] width 71 height 10
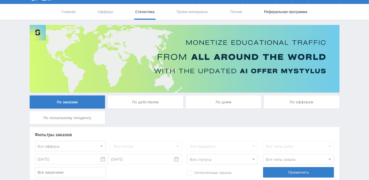
scroll to position [0, 0]
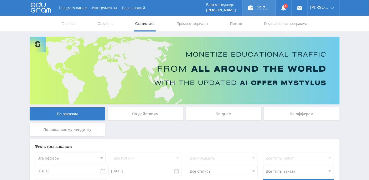
click at [265, 10] on div "15 775,21 ₽" at bounding box center [258, 8] width 33 height 16
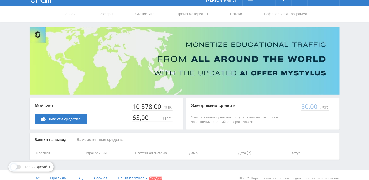
scroll to position [15, 0]
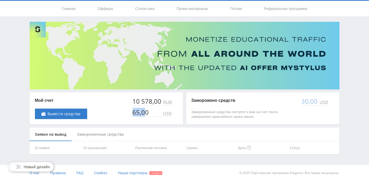
drag, startPoint x: 132, startPoint y: 113, endPoint x: 147, endPoint y: 113, distance: 14.5
click at [147, 113] on div "65,00" at bounding box center [141, 112] width 18 height 7
click at [99, 135] on div "Замороженные средства" at bounding box center [100, 135] width 57 height 14
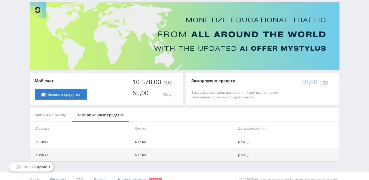
scroll to position [41, 0]
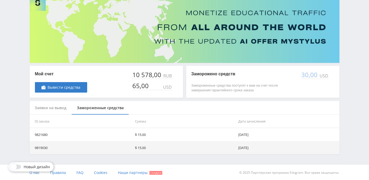
click at [44, 108] on div "Заявки на вывод" at bounding box center [51, 108] width 42 height 14
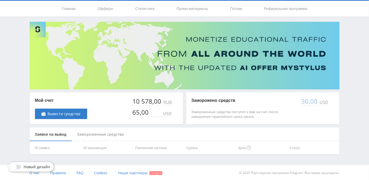
click at [140, 114] on div "65,00" at bounding box center [141, 112] width 18 height 7
drag, startPoint x: 134, startPoint y: 112, endPoint x: 140, endPoint y: 113, distance: 6.0
click at [140, 113] on div "65,00" at bounding box center [141, 112] width 18 height 7
copy div "65"
click at [185, 93] on div "Мой счет Вывести средства 10 578,00 RUB 65,00 USD Заморожено средств Замороженн…" at bounding box center [185, 108] width 310 height 32
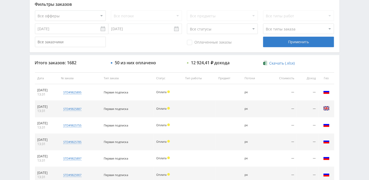
scroll to position [104, 0]
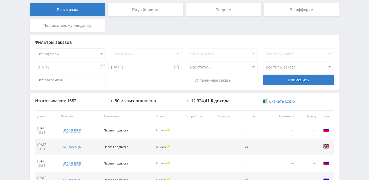
click at [253, 67] on select "Все статусы В аукционе В работе На гарантии Завершен Возврат Черновик" at bounding box center [222, 67] width 71 height 10
select select "3"
click at [187, 62] on select "Все статусы В аукционе В работе На гарантии Завершен Возврат Черновик" at bounding box center [222, 67] width 71 height 10
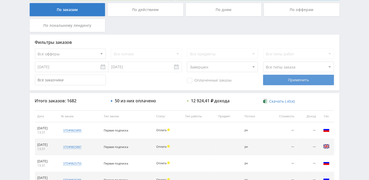
click at [294, 77] on div "Применить" at bounding box center [298, 80] width 71 height 10
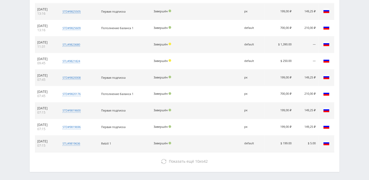
scroll to position [259, 0]
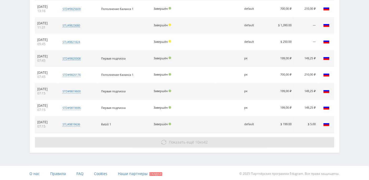
click at [182, 140] on span "Показать ещё" at bounding box center [181, 142] width 25 height 5
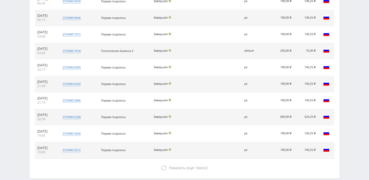
scroll to position [423, 0]
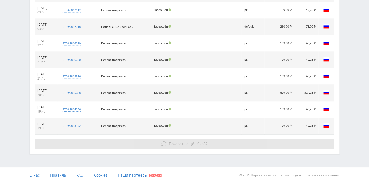
click at [194, 139] on button "Показать ещё 10 из 32" at bounding box center [184, 144] width 299 height 10
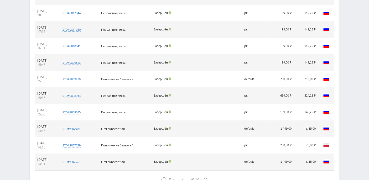
scroll to position [564, 0]
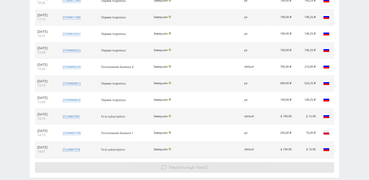
click at [195, 165] on span "10" at bounding box center [197, 167] width 4 height 5
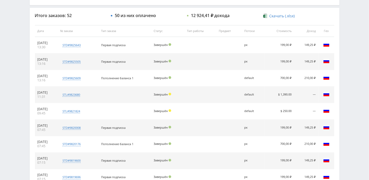
scroll to position [189, 0]
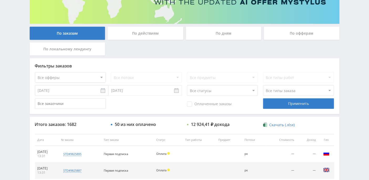
scroll to position [1, 0]
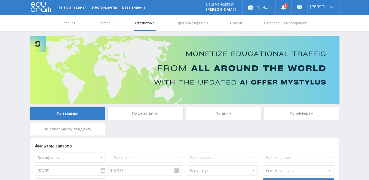
click at [77, 23] on nav "Главная Офферы Статистика Промо-материалы Потоки Реферальная программа" at bounding box center [184, 23] width 247 height 16
click at [63, 26] on link "Главная" at bounding box center [68, 23] width 15 height 16
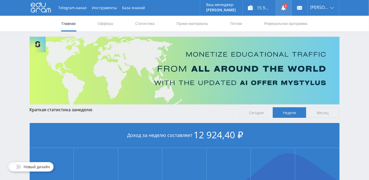
click at [291, 7] on link at bounding box center [283, 8] width 16 height 16
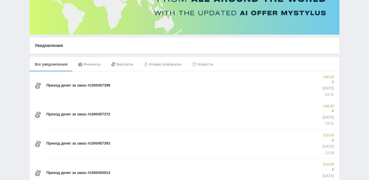
scroll to position [105, 0]
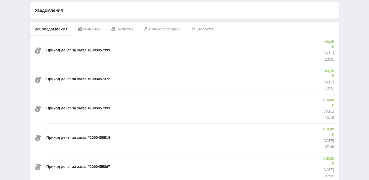
click at [91, 31] on div "Финансы" at bounding box center [89, 29] width 33 height 15
click at [169, 30] on div "Новые рефералы" at bounding box center [163, 29] width 48 height 15
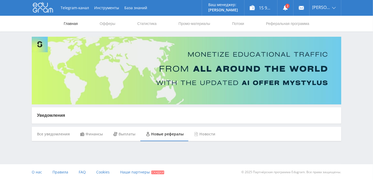
click at [75, 24] on link "Главная" at bounding box center [70, 24] width 15 height 16
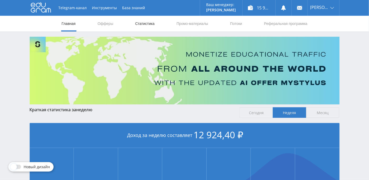
click at [143, 24] on link "Статистика" at bounding box center [145, 24] width 20 height 16
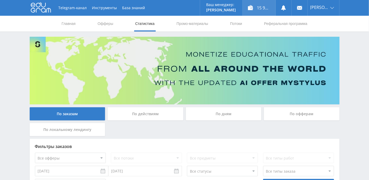
click at [269, 9] on div "15 924,41 ₽" at bounding box center [258, 8] width 33 height 16
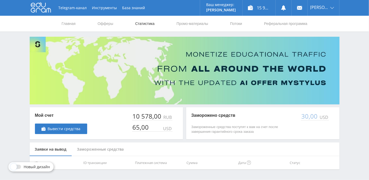
click at [142, 26] on link "Статистика" at bounding box center [145, 24] width 20 height 16
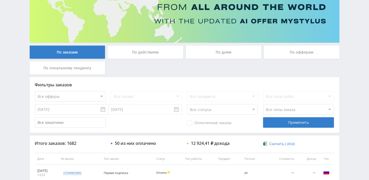
click at [220, 49] on div "По дням" at bounding box center [224, 52] width 76 height 13
click at [0, 0] on input "По дням" at bounding box center [0, 0] width 0 height 0
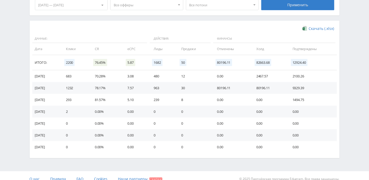
scroll to position [163, 0]
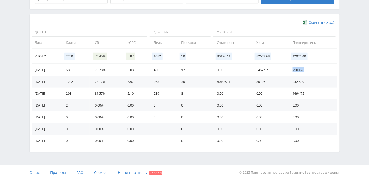
drag, startPoint x: 291, startPoint y: 70, endPoint x: 309, endPoint y: 68, distance: 18.0
click at [309, 68] on td "2100.26" at bounding box center [311, 70] width 49 height 12
drag, startPoint x: 257, startPoint y: 69, endPoint x: 271, endPoint y: 70, distance: 13.1
click at [271, 70] on td "2467.57" at bounding box center [269, 70] width 36 height 12
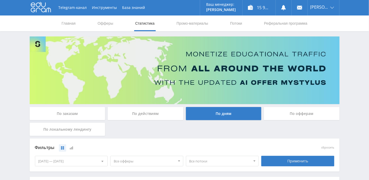
scroll to position [0, 0]
click at [92, 112] on div "По заказам" at bounding box center [68, 113] width 76 height 13
click at [0, 0] on input "По заказам" at bounding box center [0, 0] width 0 height 0
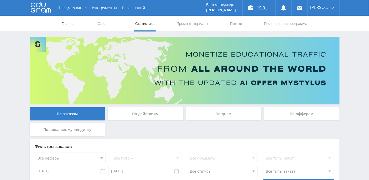
click at [75, 24] on link "Главная" at bounding box center [68, 24] width 15 height 16
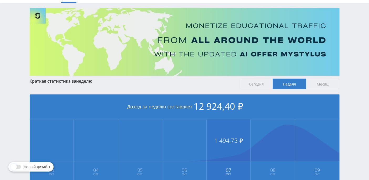
scroll to position [35, 0]
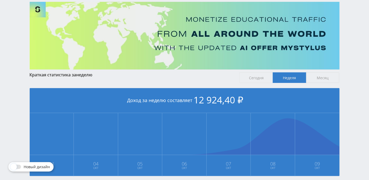
click at [325, 78] on span "Месяц" at bounding box center [322, 77] width 33 height 10
click at [0, 0] on input "Месяц" at bounding box center [0, 0] width 0 height 0
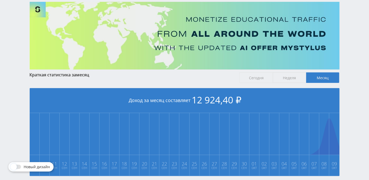
click at [294, 78] on span "Неделя" at bounding box center [289, 77] width 33 height 10
click at [0, 0] on input "Неделя" at bounding box center [0, 0] width 0 height 0
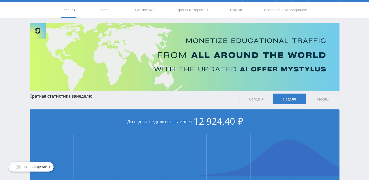
scroll to position [0, 0]
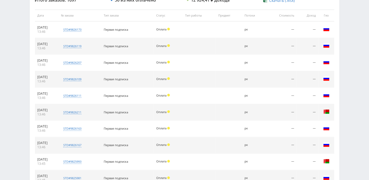
scroll to position [135, 0]
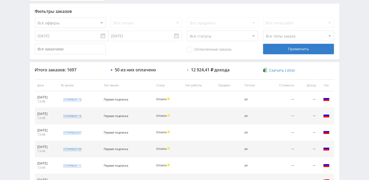
click at [249, 38] on select "Все статусы В аукционе В работе На гарантии Завершен Возврат Черновик" at bounding box center [222, 36] width 71 height 10
select select "3"
click at [187, 31] on select "Все статусы В аукционе В работе На гарантии Завершен Возврат Черновик" at bounding box center [222, 36] width 71 height 10
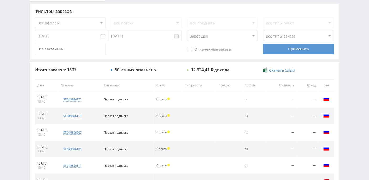
click at [281, 46] on div "Применить" at bounding box center [298, 49] width 71 height 10
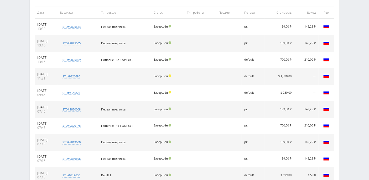
scroll to position [240, 0]
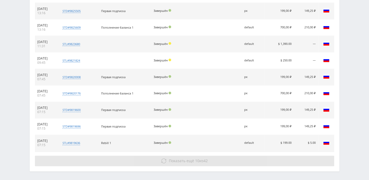
click at [176, 158] on span "Показать ещё" at bounding box center [181, 160] width 25 height 5
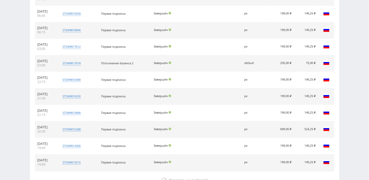
scroll to position [423, 0]
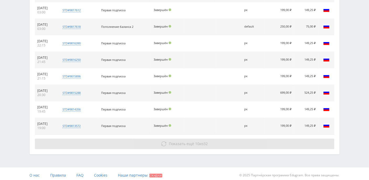
click at [187, 141] on span "Показать ещё" at bounding box center [181, 143] width 25 height 5
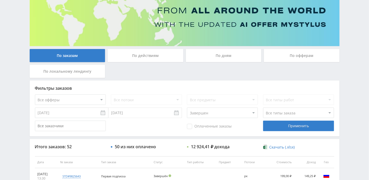
scroll to position [0, 0]
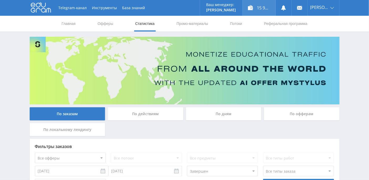
click at [271, 8] on div "15 924,41 ₽" at bounding box center [258, 8] width 33 height 16
click at [268, 8] on div "15 924,41 ₽" at bounding box center [258, 8] width 33 height 16
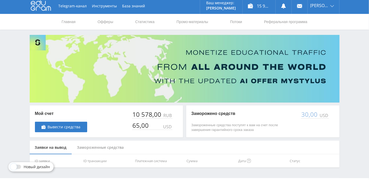
scroll to position [15, 0]
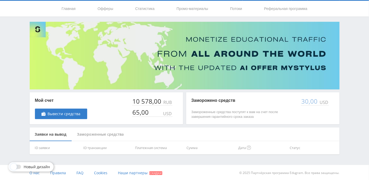
click at [93, 133] on div "Замороженные средства" at bounding box center [100, 135] width 57 height 14
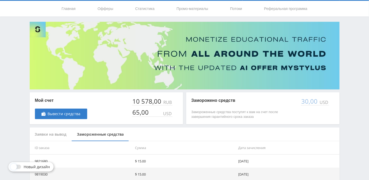
scroll to position [0, 0]
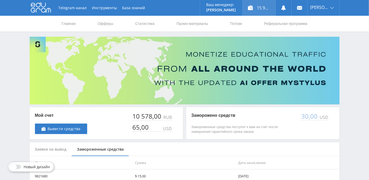
click at [267, 6] on div "15 924,41 ₽" at bounding box center [258, 8] width 33 height 16
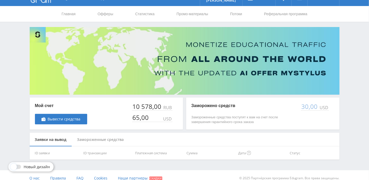
scroll to position [15, 0]
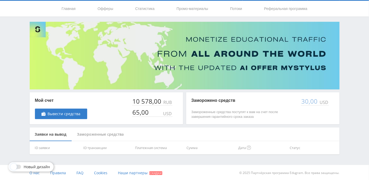
click at [116, 131] on div "Замороженные средства" at bounding box center [100, 135] width 57 height 14
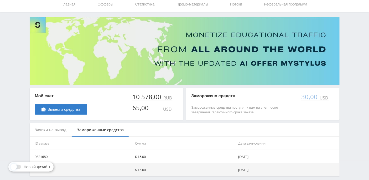
scroll to position [41, 0]
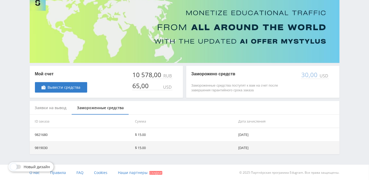
click at [54, 107] on div "Заявки на вывод" at bounding box center [51, 108] width 42 height 14
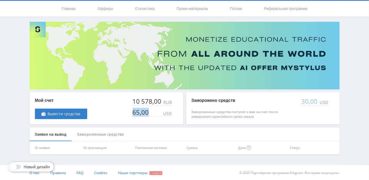
drag, startPoint x: 134, startPoint y: 111, endPoint x: 155, endPoint y: 113, distance: 21.1
click at [154, 113] on div "65,00 USD" at bounding box center [152, 110] width 40 height 11
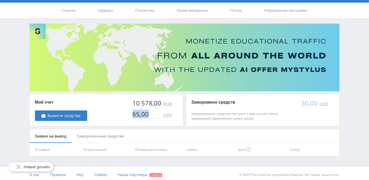
scroll to position [0, 0]
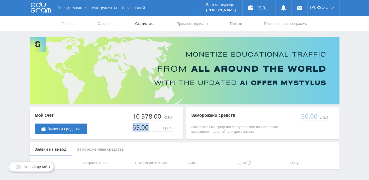
click at [152, 25] on link "Статистика" at bounding box center [145, 24] width 20 height 16
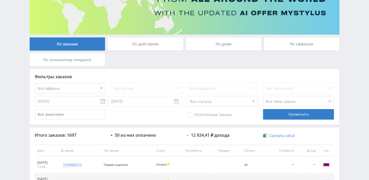
click at [226, 45] on div "По дням" at bounding box center [224, 44] width 76 height 13
click at [0, 0] on input "По дням" at bounding box center [0, 0] width 0 height 0
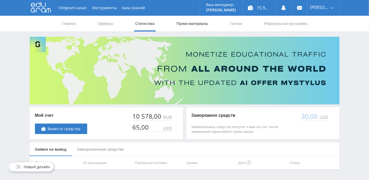
click at [185, 23] on link "Промо-материалы" at bounding box center [192, 24] width 33 height 16
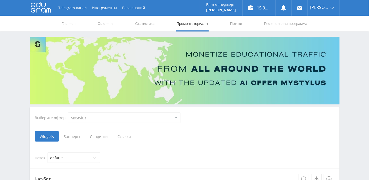
click at [176, 115] on select "MyStylus MyStylus - Revshare Кэмп Studybay Автор24 Studybay Brazil Study AI (Re…" at bounding box center [124, 118] width 112 height 10
select select "376"
click at [68, 113] on select "MyStylus MyStylus - Revshare Кэмп Studybay Автор24 Studybay Brazil Study AI (Re…" at bounding box center [124, 118] width 112 height 10
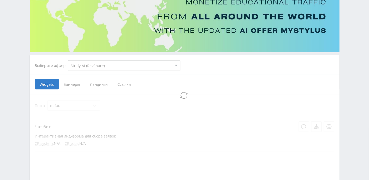
select select "376"
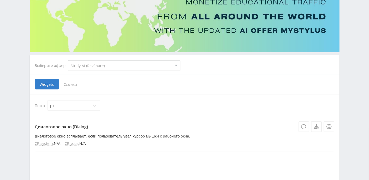
scroll to position [70, 0]
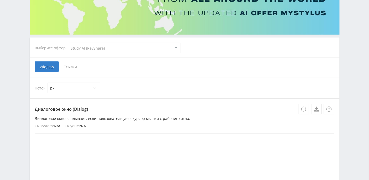
click at [71, 68] on span "Ссылки" at bounding box center [70, 66] width 23 height 10
click at [0, 0] on input "Ссылки" at bounding box center [0, 0] width 0 height 0
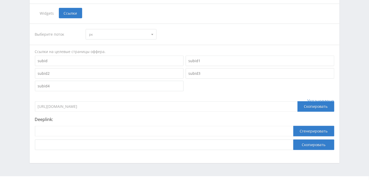
scroll to position [135, 0]
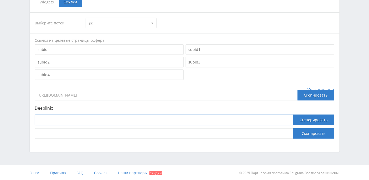
click at [72, 120] on input at bounding box center [164, 120] width 258 height 10
paste input "https://study24.ai/chat/a24_reshatel_toe_bot"
type input "https://study24.ai/chat/a24_reshatel_toe_bot"
click at [168, 102] on div "Выберите поток рк рк default Ссылки на целевые страницы оффера. Установлено htt…" at bounding box center [184, 75] width 299 height 126
click at [320, 118] on button "Сгенерировать" at bounding box center [313, 120] width 41 height 10
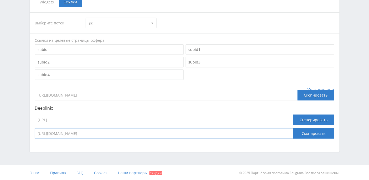
drag, startPoint x: 245, startPoint y: 133, endPoint x: 42, endPoint y: 127, distance: 202.4
click at [42, 127] on div "https://study24.ai/chat/a24_reshatel_toe_bot Сгенерировать https://eduforms.org…" at bounding box center [184, 127] width 299 height 24
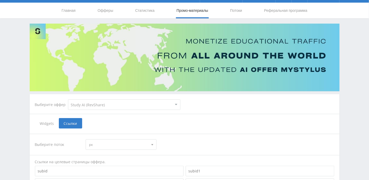
scroll to position [0, 0]
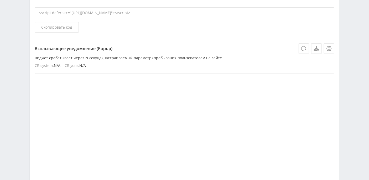
scroll to position [755, 0]
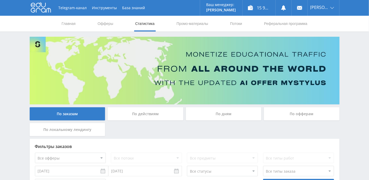
click at [227, 113] on div "По дням" at bounding box center [224, 113] width 76 height 13
click at [0, 0] on input "По дням" at bounding box center [0, 0] width 0 height 0
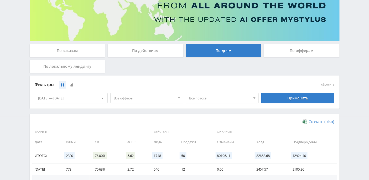
scroll to position [108, 0]
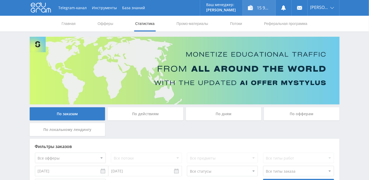
click at [271, 7] on div "15 924,41 ₽" at bounding box center [258, 8] width 33 height 16
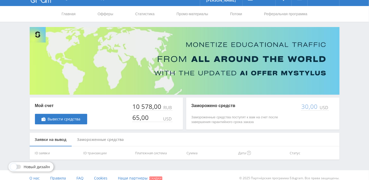
scroll to position [15, 0]
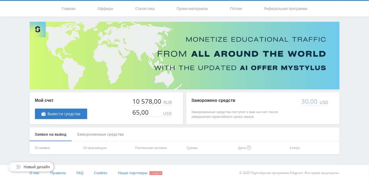
click at [108, 134] on div "Замороженные средства" at bounding box center [100, 135] width 57 height 14
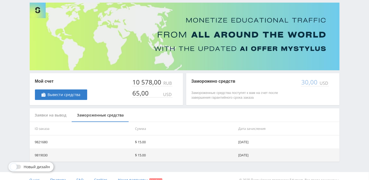
scroll to position [41, 0]
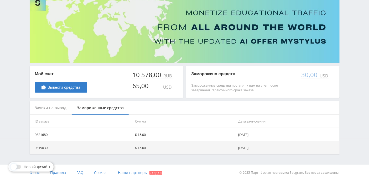
click at [57, 109] on div "Заявки на вывод" at bounding box center [51, 108] width 42 height 14
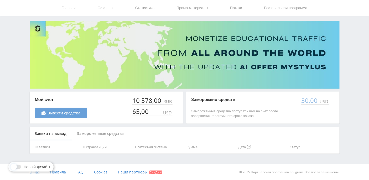
scroll to position [15, 0]
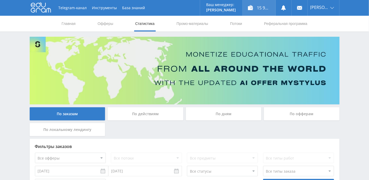
click at [263, 10] on div "15 924,41 ₽" at bounding box center [258, 8] width 33 height 16
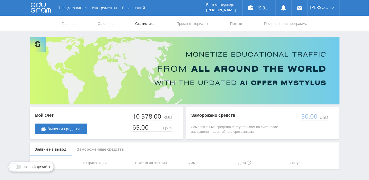
click at [145, 26] on link "Статистика" at bounding box center [145, 24] width 20 height 16
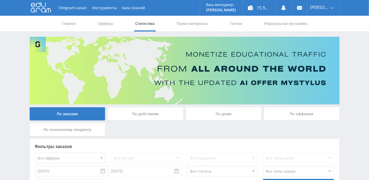
click at [226, 113] on div "По дням" at bounding box center [224, 113] width 76 height 13
click at [0, 0] on input "По дням" at bounding box center [0, 0] width 0 height 0
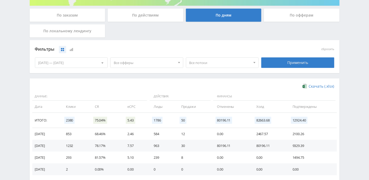
scroll to position [105, 0]
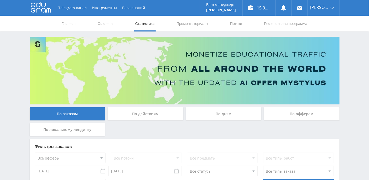
click at [236, 114] on div "По дням" at bounding box center [224, 113] width 76 height 13
click at [0, 0] on input "По дням" at bounding box center [0, 0] width 0 height 0
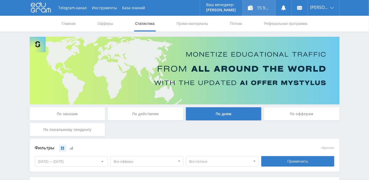
click at [273, 6] on div "15 924,41 ₽" at bounding box center [258, 8] width 33 height 16
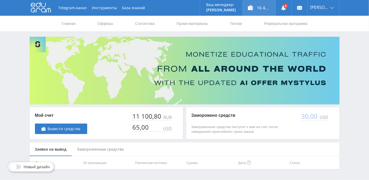
click at [268, 9] on div "16 447,21 ₽" at bounding box center [258, 8] width 33 height 16
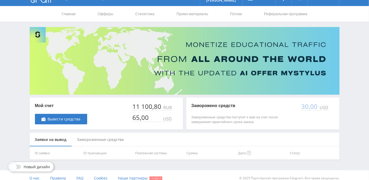
scroll to position [15, 0]
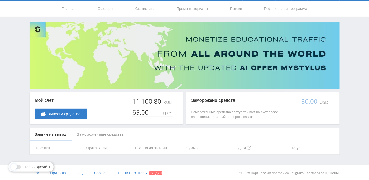
click at [90, 133] on div "Замороженные средства" at bounding box center [100, 135] width 57 height 14
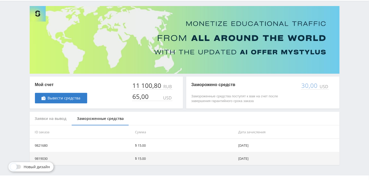
scroll to position [41, 0]
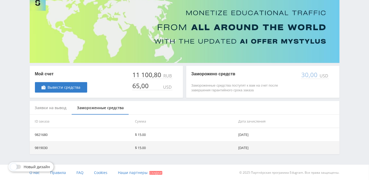
click at [42, 107] on div "Заявки на вывод" at bounding box center [51, 108] width 42 height 14
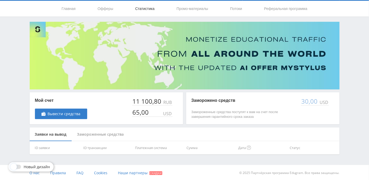
click at [139, 9] on link "Статистика" at bounding box center [145, 9] width 20 height 16
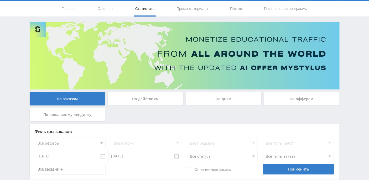
click at [215, 99] on div "По дням" at bounding box center [224, 98] width 76 height 13
click at [0, 0] on input "По дням" at bounding box center [0, 0] width 0 height 0
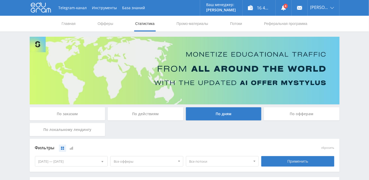
click at [72, 115] on div "По заказам" at bounding box center [68, 113] width 76 height 13
click at [0, 0] on input "По заказам" at bounding box center [0, 0] width 0 height 0
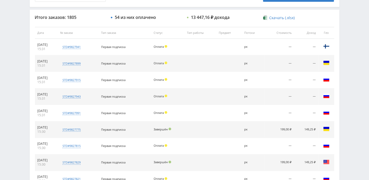
scroll to position [233, 0]
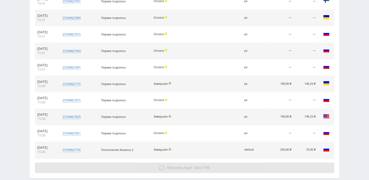
click at [171, 166] on span "Показать ещё" at bounding box center [179, 167] width 25 height 5
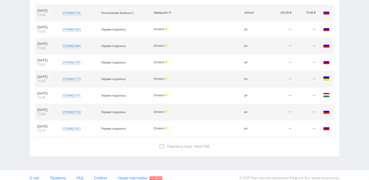
scroll to position [373, 0]
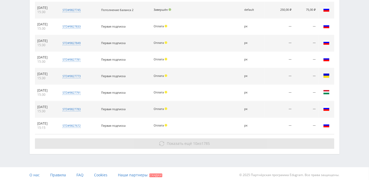
click at [180, 142] on span "Показать ещё" at bounding box center [179, 143] width 25 height 5
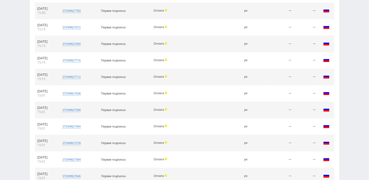
scroll to position [538, 0]
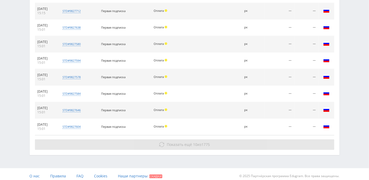
click at [166, 139] on button "Показать ещё 10 из 1775" at bounding box center [184, 144] width 299 height 10
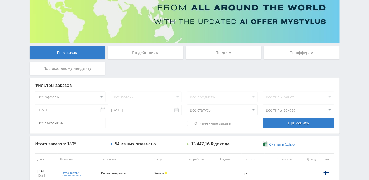
scroll to position [70, 0]
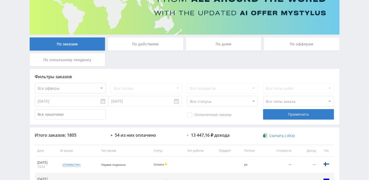
click at [236, 100] on select "Все статусы В аукционе В работе На гарантии Завершен Возврат Черновик" at bounding box center [222, 101] width 71 height 10
select select "3"
click at [187, 96] on select "Все статусы В аукционе В работе На гарантии Завершен Возврат Черновик" at bounding box center [222, 101] width 71 height 10
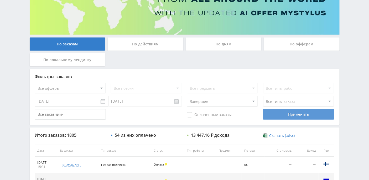
click at [286, 116] on div "Применить" at bounding box center [298, 114] width 71 height 10
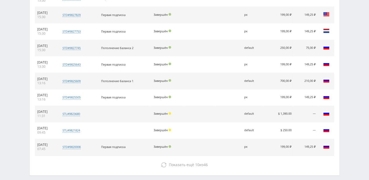
scroll to position [259, 0]
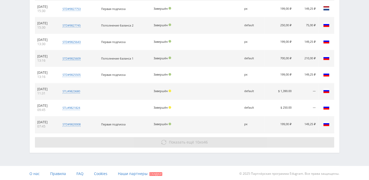
click at [194, 144] on button "Показать ещё 10 из 46" at bounding box center [184, 142] width 299 height 10
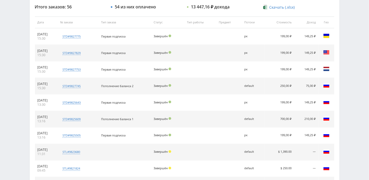
scroll to position [151, 0]
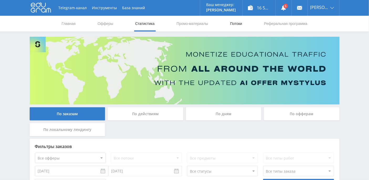
click at [236, 24] on link "Потоки" at bounding box center [235, 24] width 13 height 16
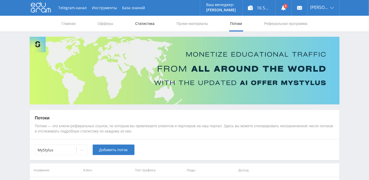
click at [143, 24] on link "Статистика" at bounding box center [145, 24] width 20 height 16
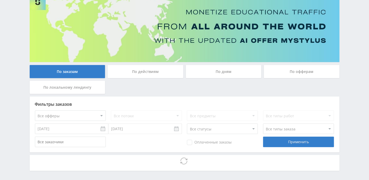
scroll to position [62, 0]
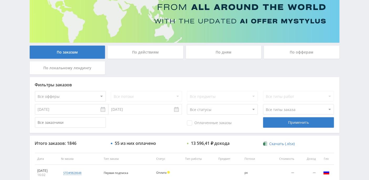
click at [221, 52] on div "По дням" at bounding box center [224, 52] width 76 height 13
click at [0, 0] on input "По дням" at bounding box center [0, 0] width 0 height 0
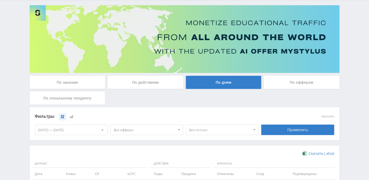
scroll to position [70, 0]
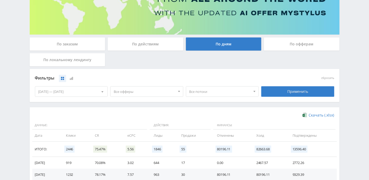
click at [179, 91] on span at bounding box center [179, 92] width 2 height 3
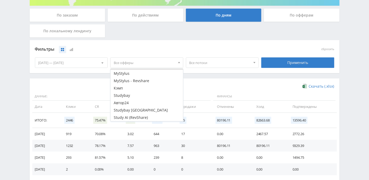
scroll to position [105, 0]
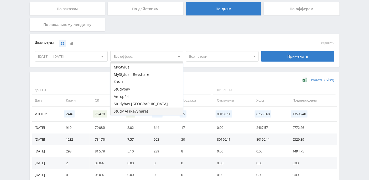
click at [134, 113] on button "Study AI (RevShare)" at bounding box center [146, 111] width 72 height 7
click at [129, 112] on button "Study AI (RevShare)" at bounding box center [146, 111] width 72 height 7
click at [124, 110] on button "Study AI (RevShare)" at bounding box center [146, 111] width 72 height 7
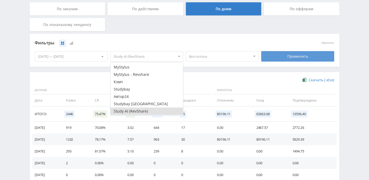
click at [286, 56] on div "Применить" at bounding box center [297, 56] width 73 height 10
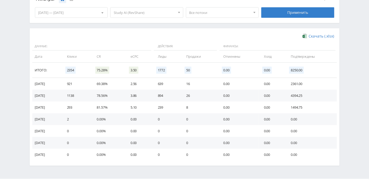
scroll to position [0, 0]
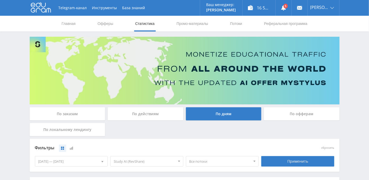
click at [42, 9] on use at bounding box center [41, 7] width 20 height 10
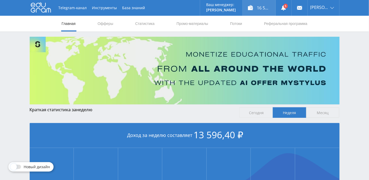
click at [274, 8] on div "16 596,41 ₽" at bounding box center [258, 8] width 33 height 16
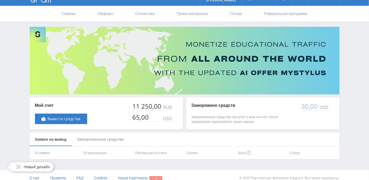
scroll to position [15, 0]
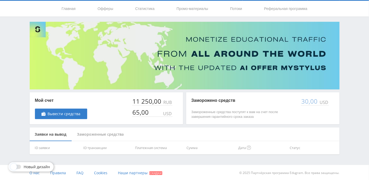
click at [107, 135] on div "Замороженные средства" at bounding box center [100, 135] width 57 height 14
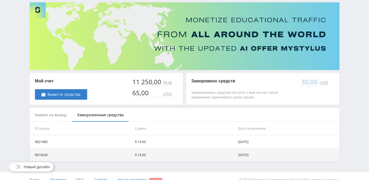
scroll to position [41, 0]
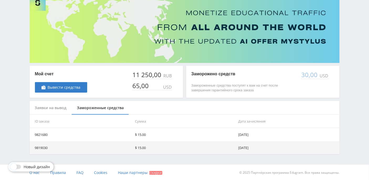
click at [59, 110] on div "Заявки на вывод" at bounding box center [51, 108] width 42 height 14
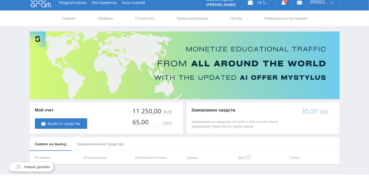
scroll to position [0, 0]
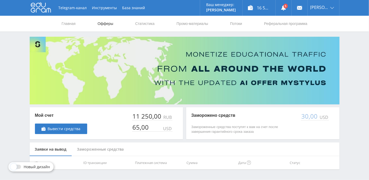
click at [102, 23] on link "Офферы" at bounding box center [105, 24] width 17 height 16
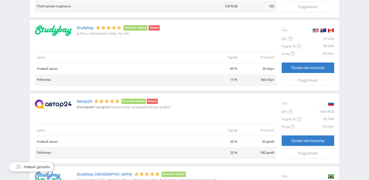
scroll to position [277, 0]
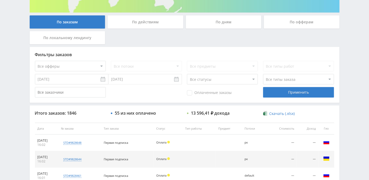
scroll to position [259, 0]
